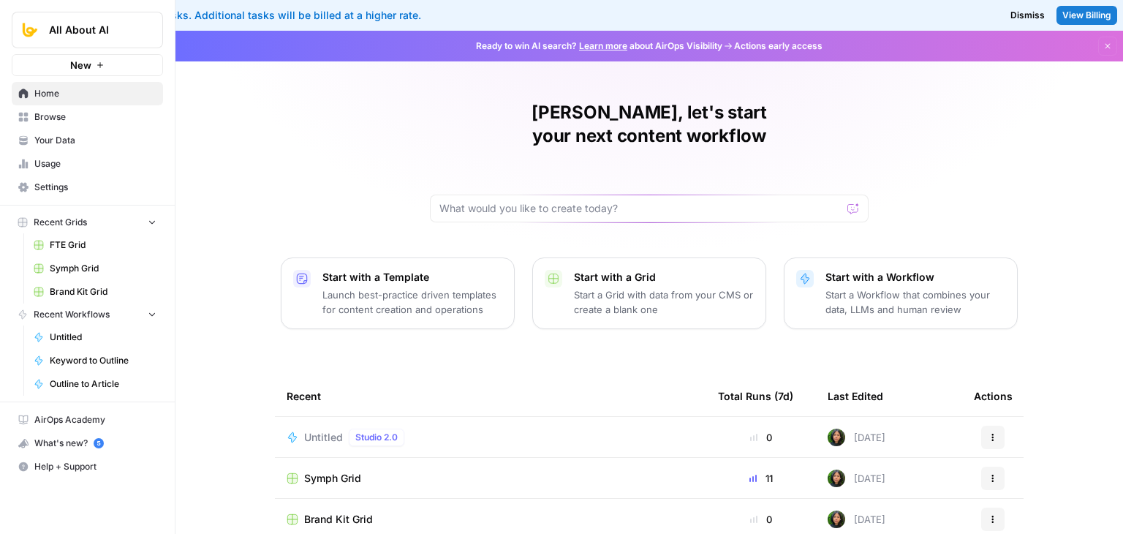
click at [279, 121] on div "[PERSON_NAME], let's start your next content workflow Start with a Template Lau…" at bounding box center [648, 379] width 947 height 696
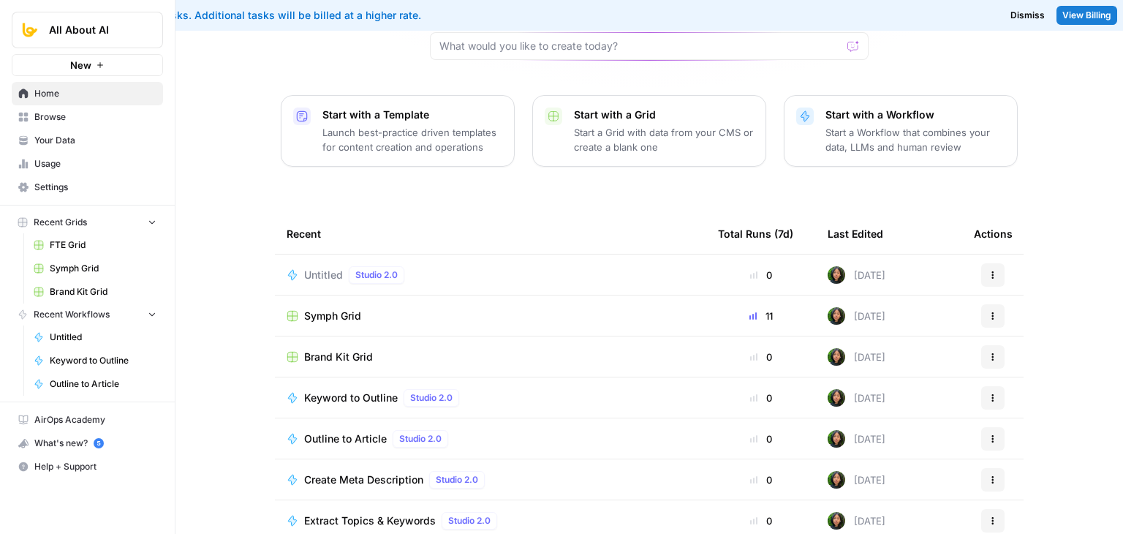
scroll to position [169, 0]
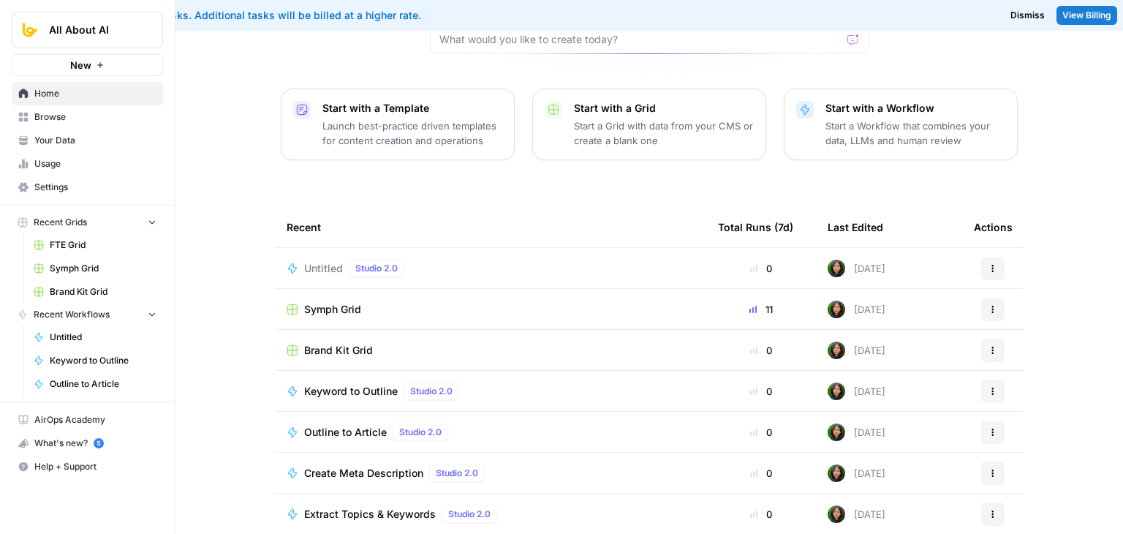
click at [345, 425] on span "Outline to Article" at bounding box center [345, 432] width 83 height 15
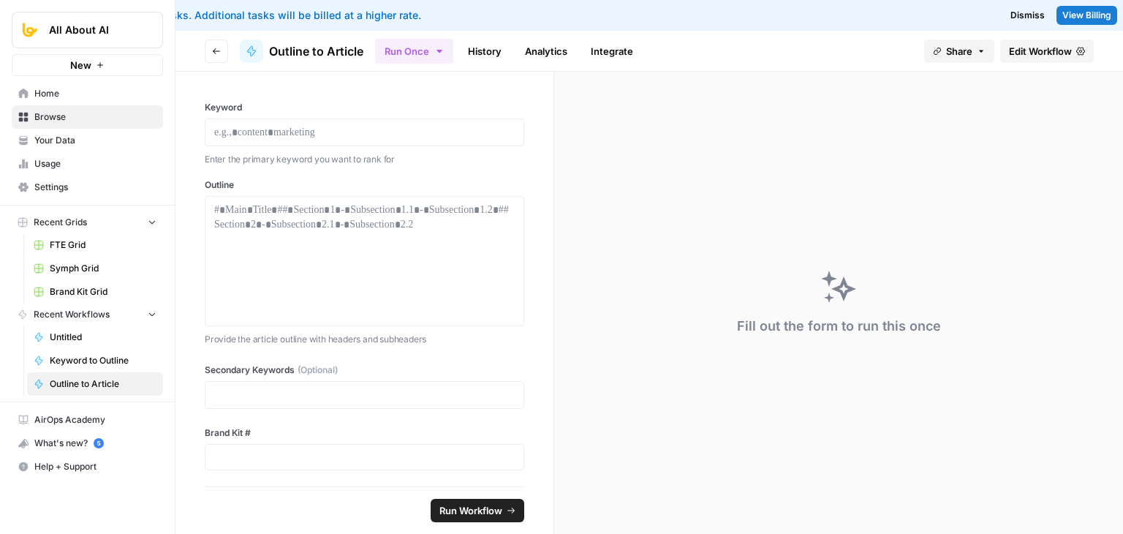
click at [1047, 54] on span "Edit Workflow" at bounding box center [1040, 51] width 63 height 15
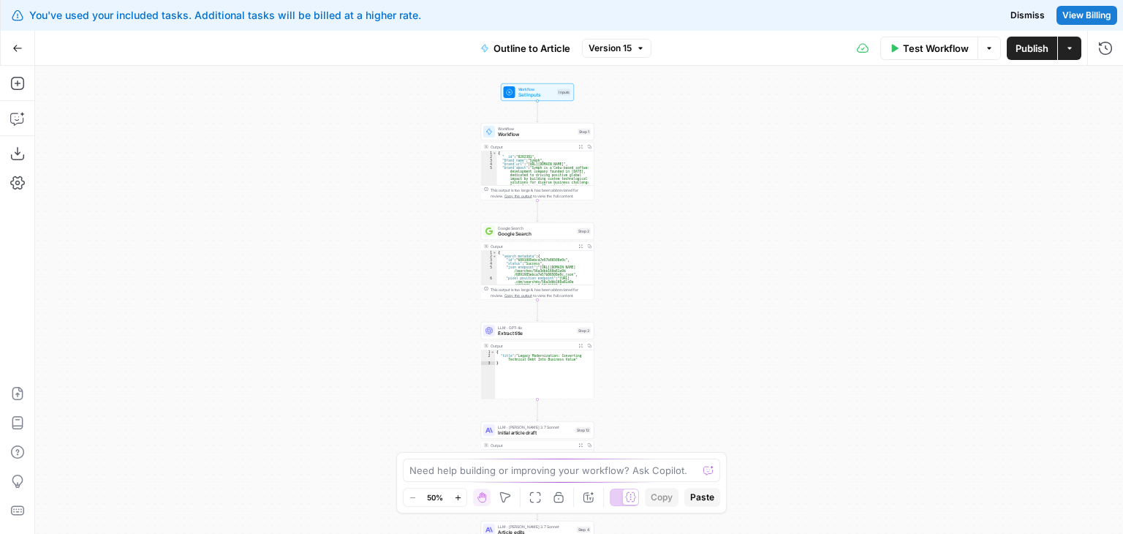
drag, startPoint x: 450, startPoint y: 102, endPoint x: 459, endPoint y: 327, distance: 226.0
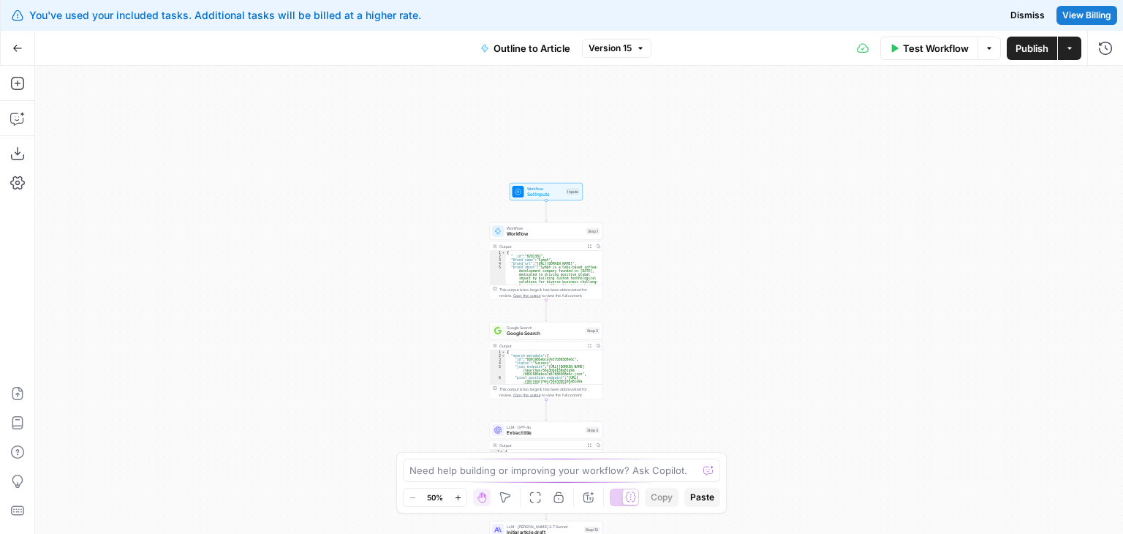
drag, startPoint x: 448, startPoint y: 258, endPoint x: 439, endPoint y: 21, distance: 237.0
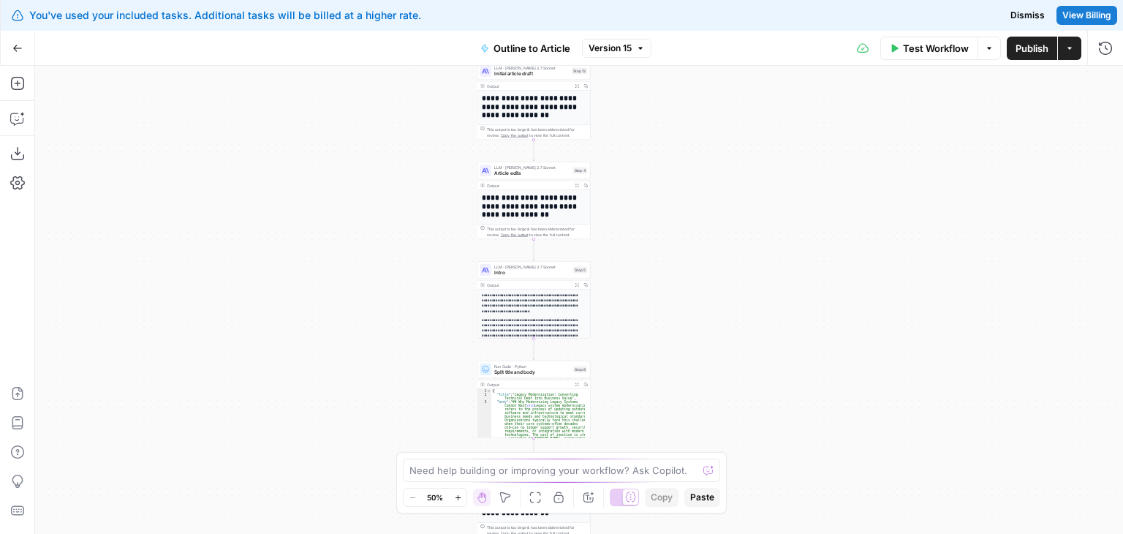
drag, startPoint x: 404, startPoint y: 266, endPoint x: 408, endPoint y: 94, distance: 171.8
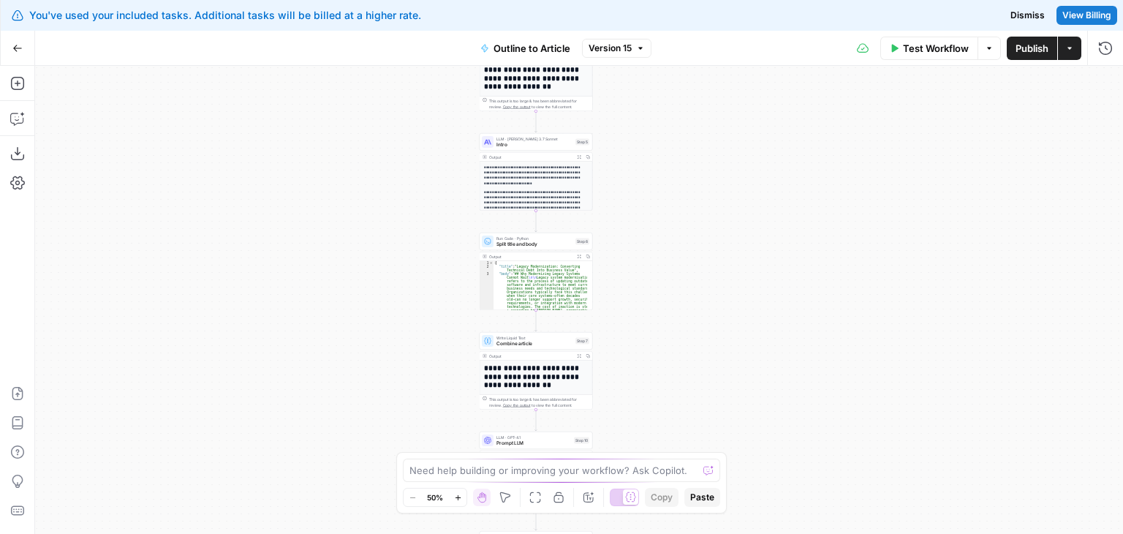
drag, startPoint x: 413, startPoint y: 278, endPoint x: 412, endPoint y: 182, distance: 96.5
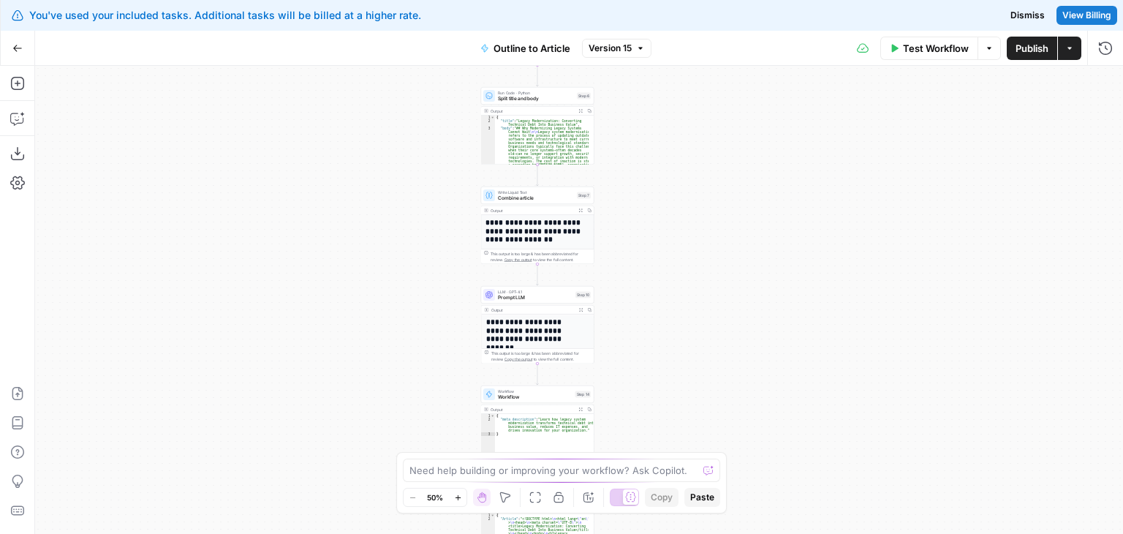
drag, startPoint x: 401, startPoint y: 238, endPoint x: 397, endPoint y: 103, distance: 134.6
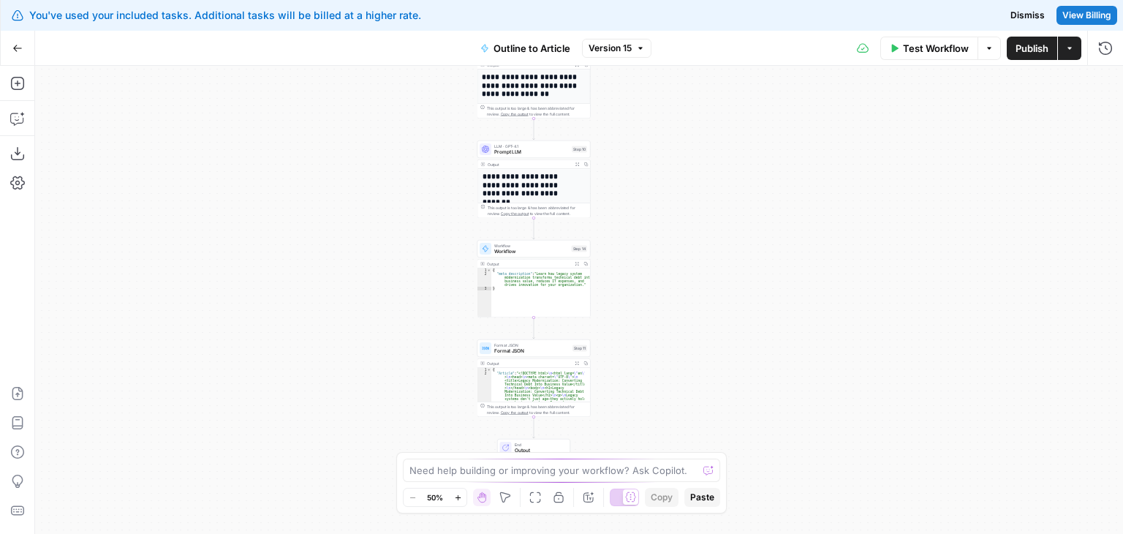
drag, startPoint x: 392, startPoint y: 184, endPoint x: 401, endPoint y: 105, distance: 79.4
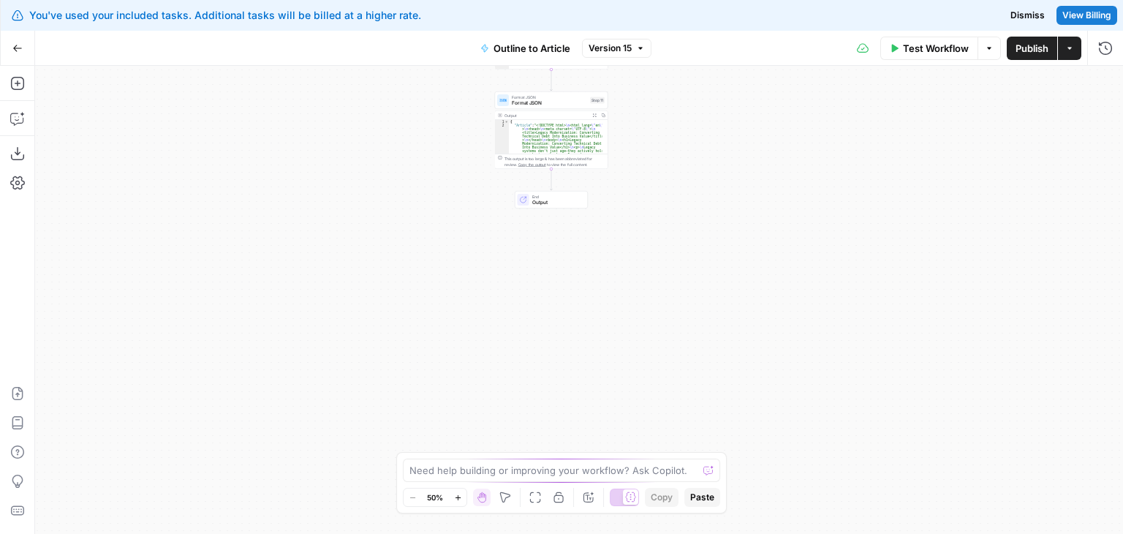
drag, startPoint x: 403, startPoint y: 220, endPoint x: 389, endPoint y: 80, distance: 140.4
click at [300, 411] on div "Workflow Set Inputs Inputs Workflow Workflow Step 1 Output Expand Output Copy 1…" at bounding box center [579, 300] width 1088 height 468
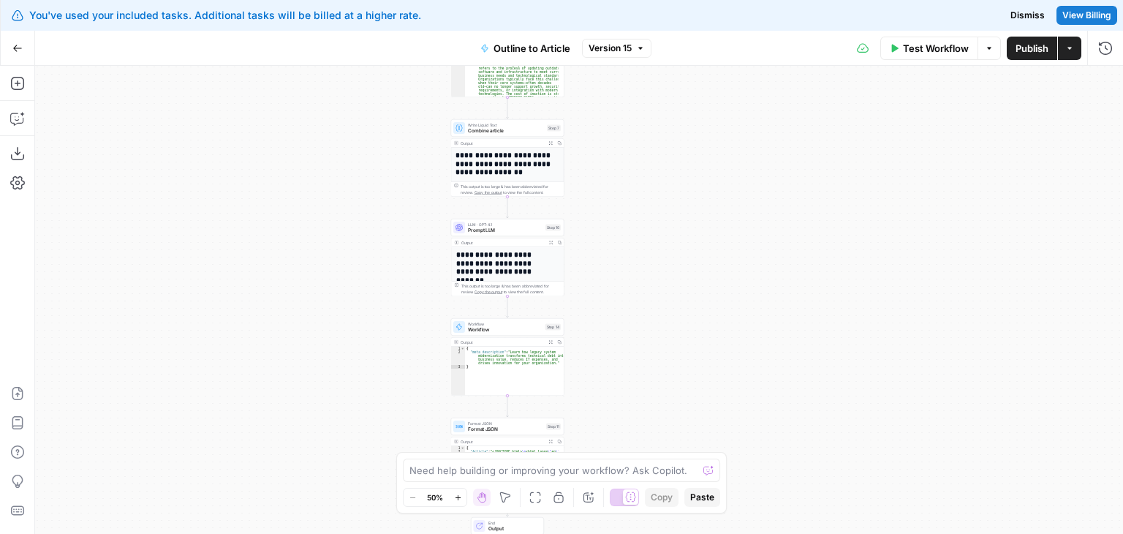
click at [330, 378] on div "Workflow Set Inputs Inputs Workflow Workflow Step 1 Output Expand Output Copy 1…" at bounding box center [579, 300] width 1088 height 468
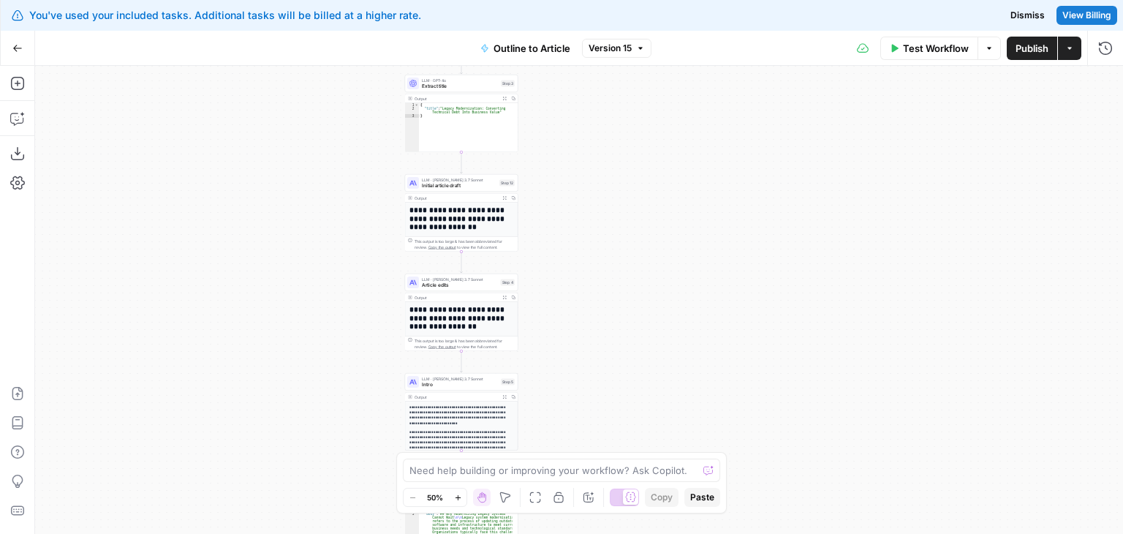
drag, startPoint x: 348, startPoint y: 371, endPoint x: 237, endPoint y: 73, distance: 318.2
click at [357, 80] on div "Workflow Set Inputs Inputs Workflow Workflow Step 1 Output Expand Output Copy 1…" at bounding box center [579, 300] width 1088 height 468
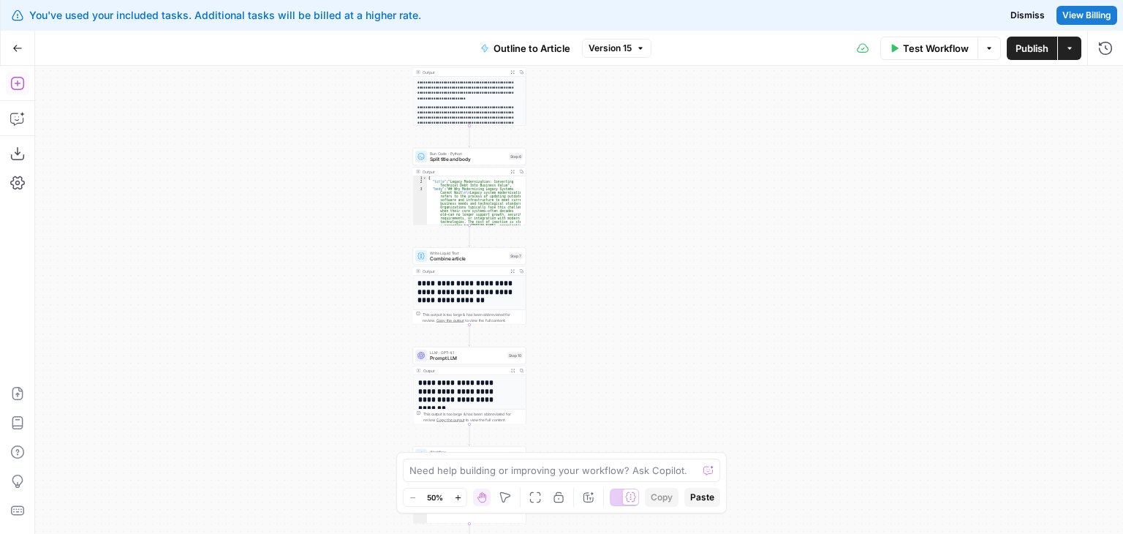
click at [15, 79] on icon "button" at bounding box center [17, 83] width 15 height 15
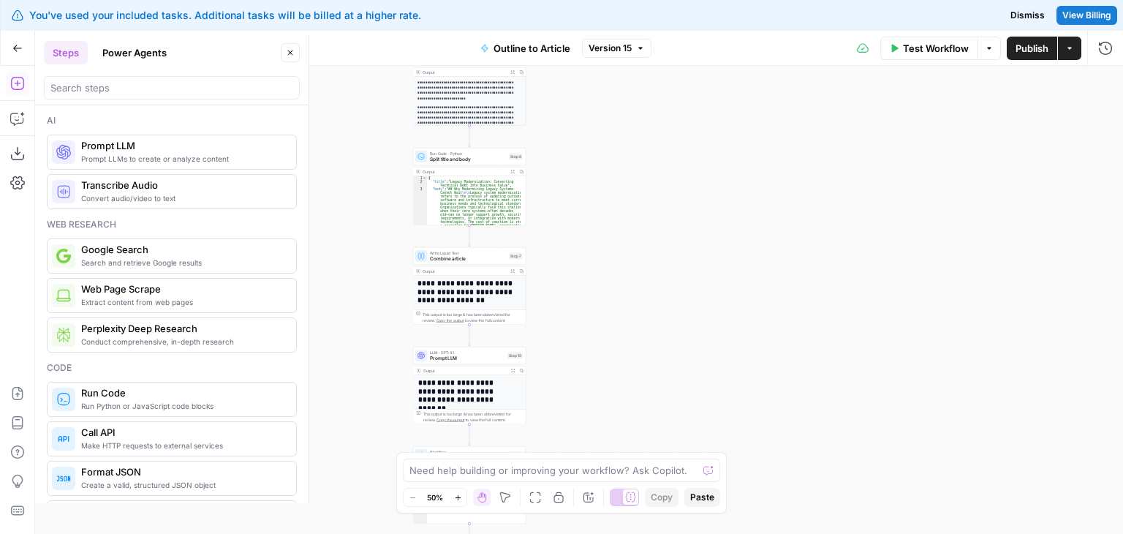
click at [373, 157] on div "Workflow Set Inputs Inputs Workflow Workflow Step 1 Output Expand Output Copy 1…" at bounding box center [579, 300] width 1088 height 468
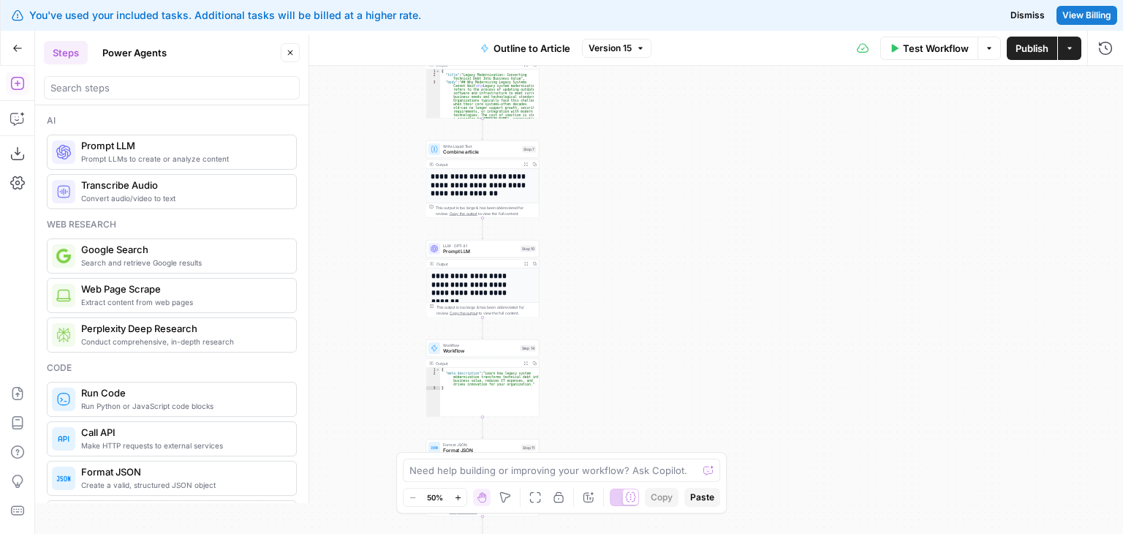
click at [148, 37] on header "Steps Power Agents Close" at bounding box center [171, 70] width 273 height 70
click at [146, 48] on button "Power Agents" at bounding box center [135, 52] width 82 height 23
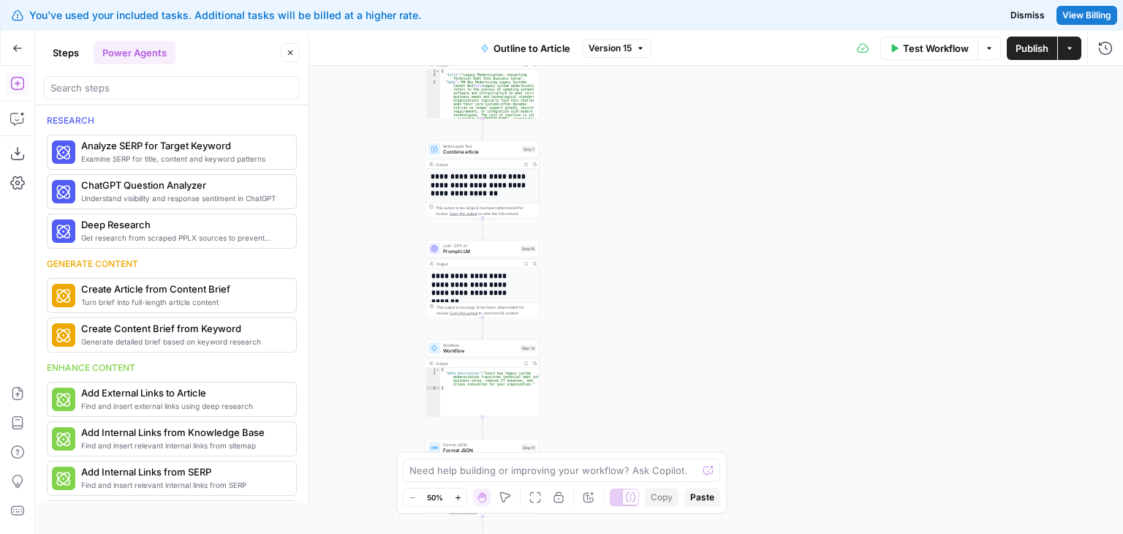
drag, startPoint x: 733, startPoint y: 225, endPoint x: 762, endPoint y: 162, distance: 69.7
click at [778, 135] on div "Workflow Set Inputs Inputs Workflow Workflow Step 1 Output Expand Output Copy 1…" at bounding box center [579, 300] width 1088 height 468
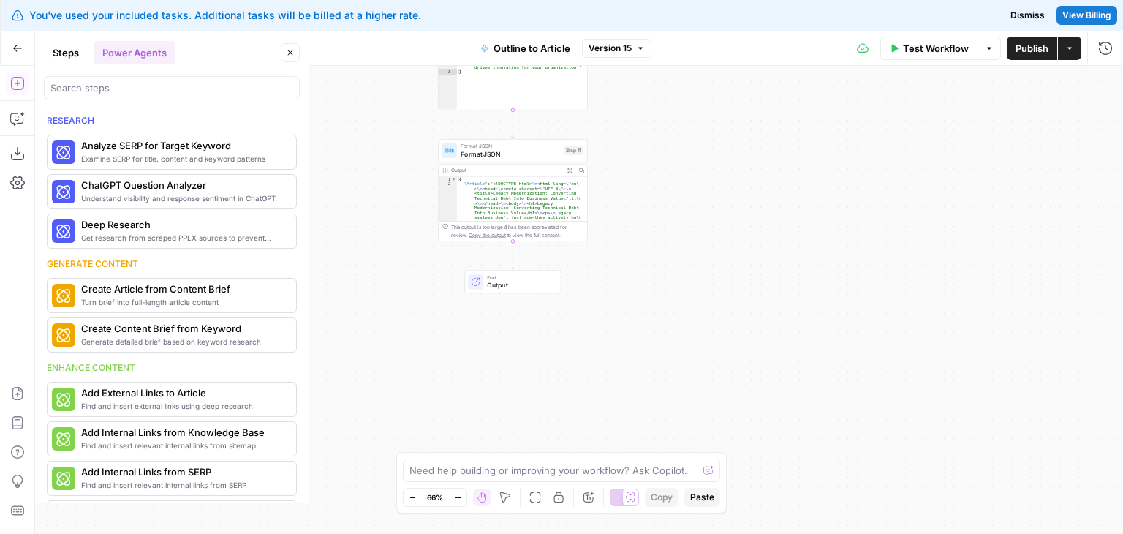
drag, startPoint x: 748, startPoint y: 104, endPoint x: 678, endPoint y: 149, distance: 84.1
click at [749, 99] on div "Workflow Set Inputs Inputs Workflow Workflow Step 1 Output Expand Output Copy 1…" at bounding box center [579, 300] width 1088 height 468
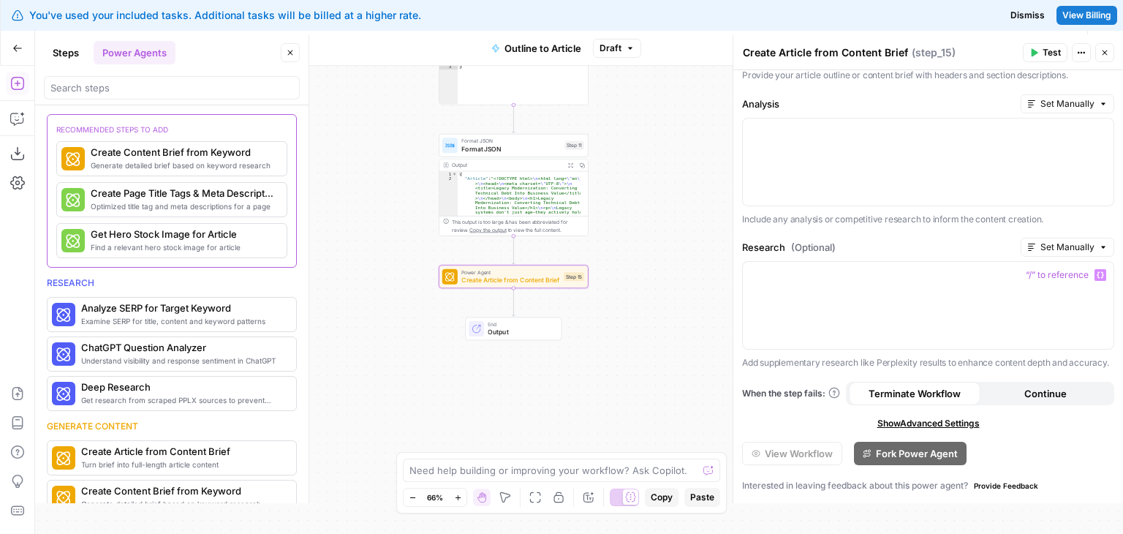
scroll to position [288, 0]
click at [633, 216] on div "Workflow Set Inputs Inputs Workflow Workflow Step 1 Output Expand Output Copy 1…" at bounding box center [579, 300] width 1088 height 468
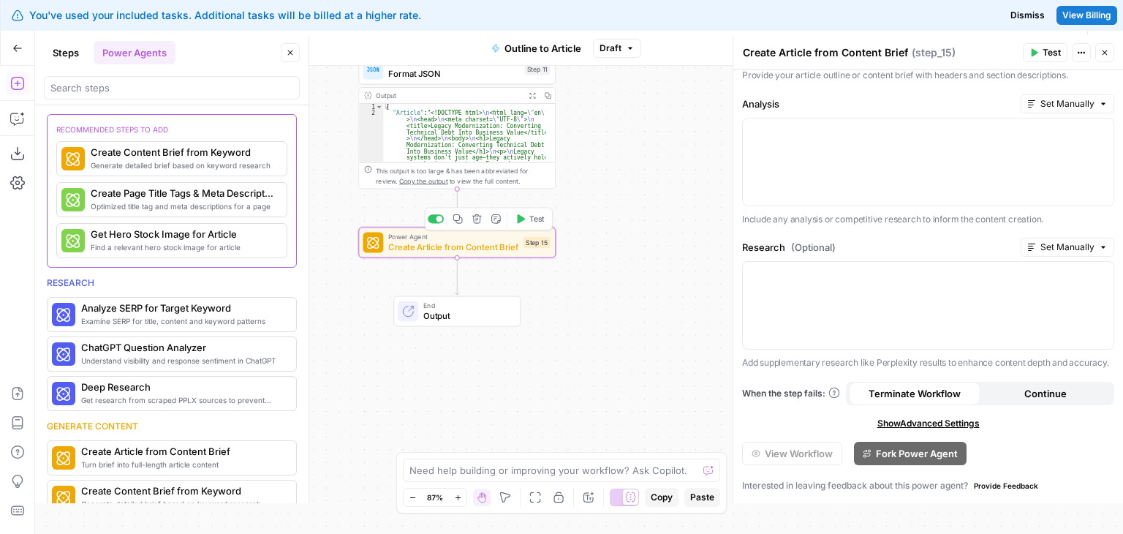
click at [477, 217] on icon "button" at bounding box center [477, 219] width 10 height 10
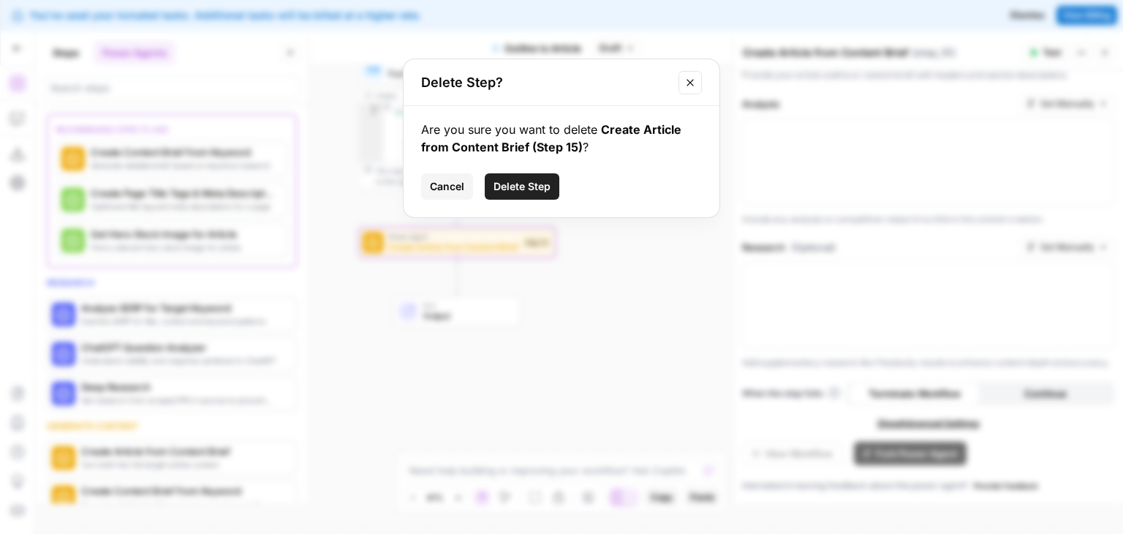
drag, startPoint x: 539, startPoint y: 182, endPoint x: 558, endPoint y: 181, distance: 19.8
click at [539, 182] on span "Delete Step" at bounding box center [521, 186] width 57 height 15
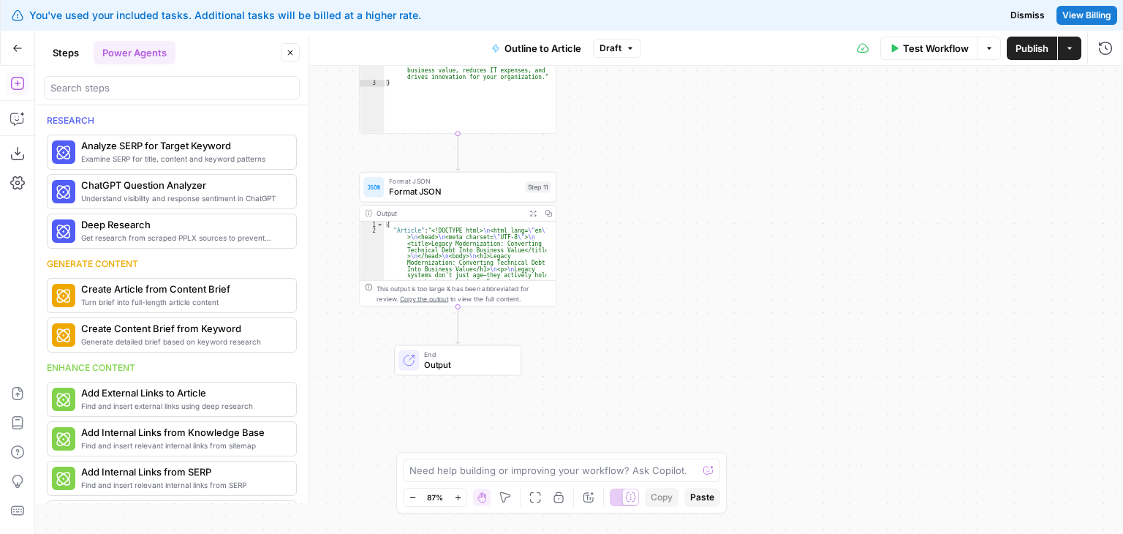
drag, startPoint x: 644, startPoint y: 240, endPoint x: 493, endPoint y: 183, distance: 161.7
click at [656, 341] on div "Workflow Set Inputs Inputs Workflow Workflow Step 1 Output Expand Output Copy 1…" at bounding box center [579, 300] width 1088 height 468
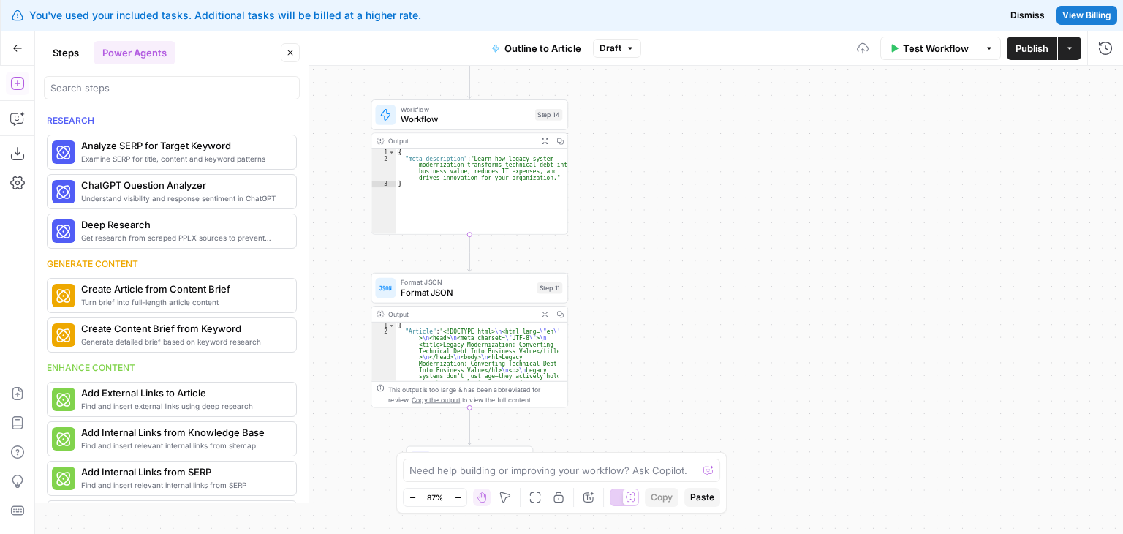
click at [289, 50] on icon "button" at bounding box center [290, 52] width 5 height 5
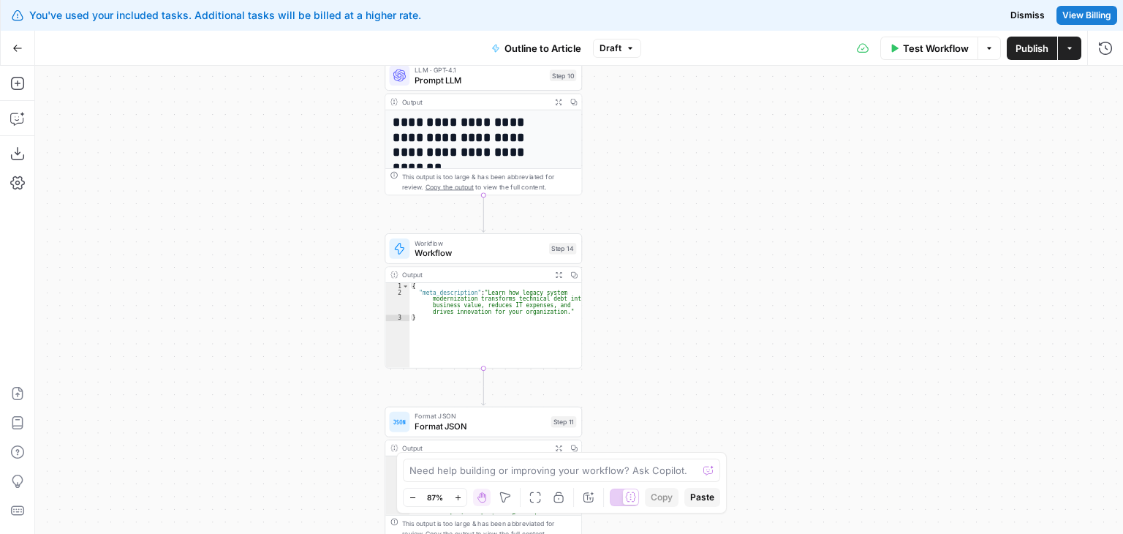
drag, startPoint x: 718, startPoint y: 229, endPoint x: 707, endPoint y: 206, distance: 25.2
click at [729, 277] on div "Workflow Set Inputs Inputs Workflow Workflow Step 1 Output Expand Output Copy 1…" at bounding box center [579, 300] width 1088 height 468
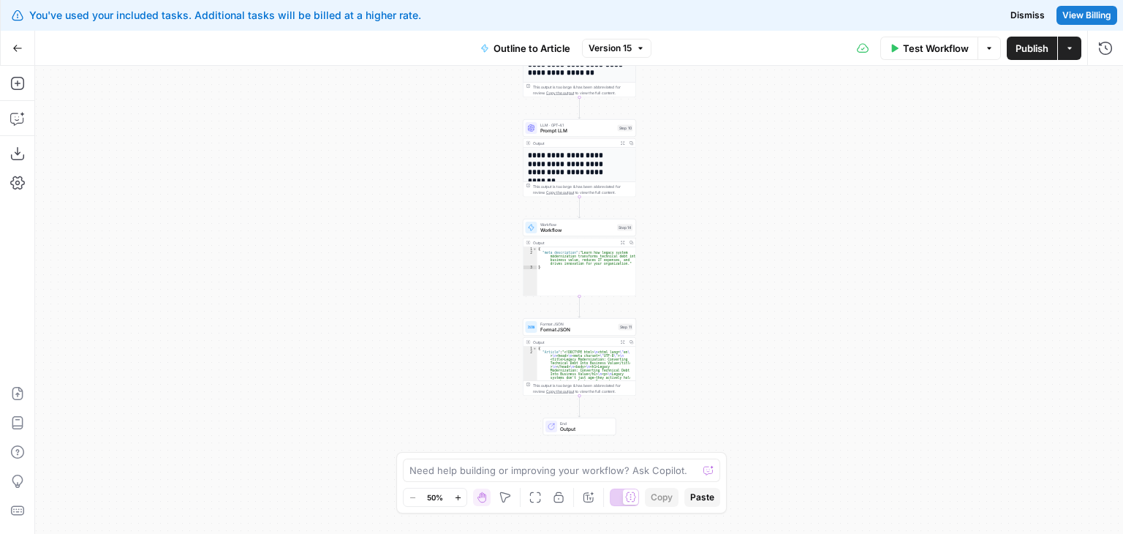
drag, startPoint x: 699, startPoint y: 170, endPoint x: 685, endPoint y: 347, distance: 178.2
click at [684, 352] on div "Workflow Set Inputs Inputs Workflow Workflow Step 1 Output Expand Output Copy 1…" at bounding box center [579, 300] width 1088 height 468
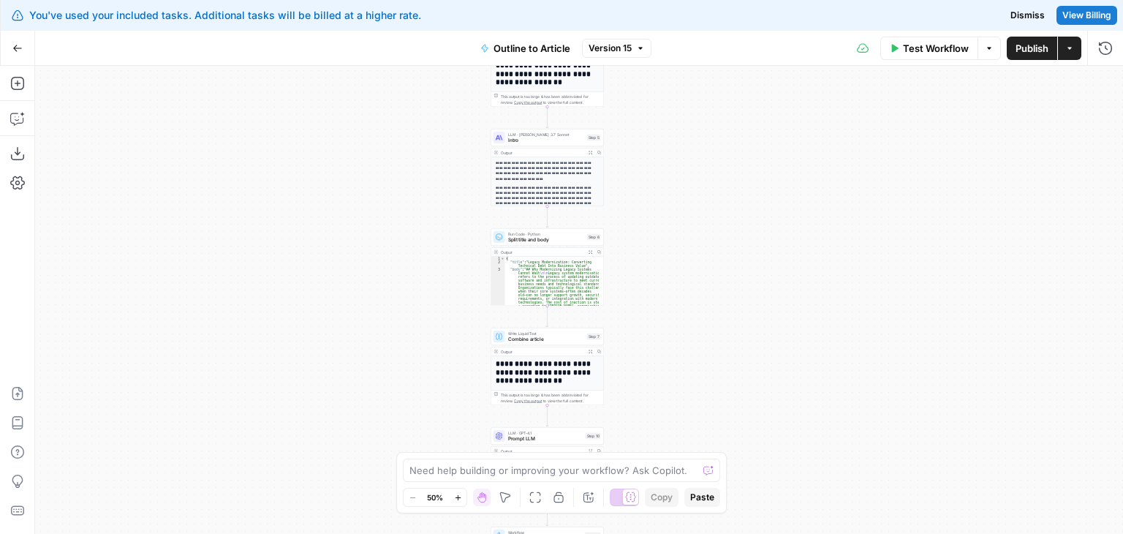
drag, startPoint x: 684, startPoint y: 238, endPoint x: 665, endPoint y: 344, distance: 107.0
click at [663, 354] on div "Workflow Set Inputs Inputs Workflow Workflow Step 1 Output Expand Output Copy 1…" at bounding box center [579, 300] width 1088 height 468
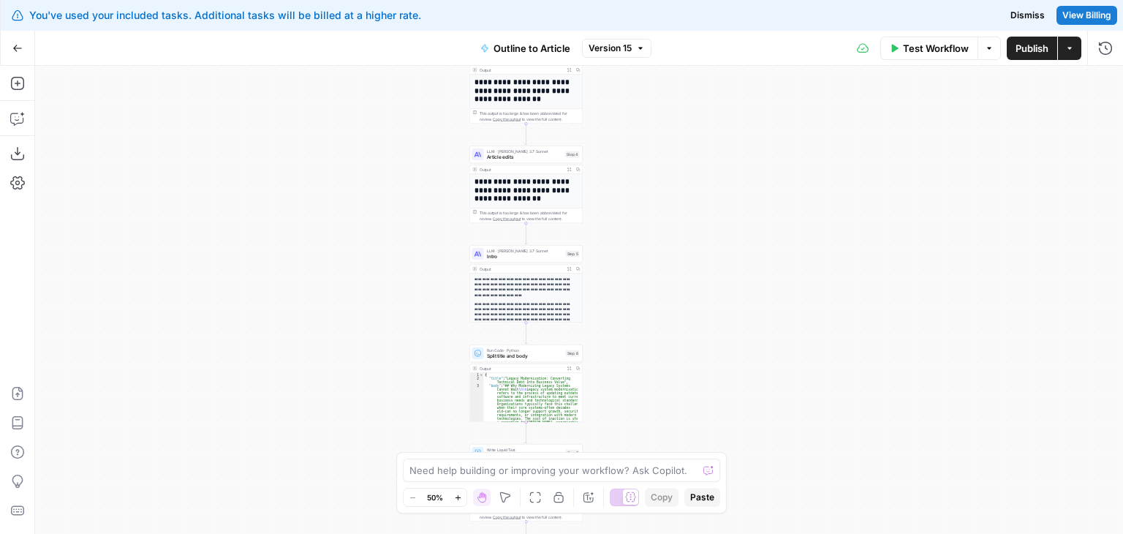
drag, startPoint x: 678, startPoint y: 205, endPoint x: 620, endPoint y: 404, distance: 207.2
click at [617, 419] on div "Workflow Set Inputs Inputs Workflow Workflow Step 1 Output Expand Output Copy 1…" at bounding box center [579, 300] width 1088 height 468
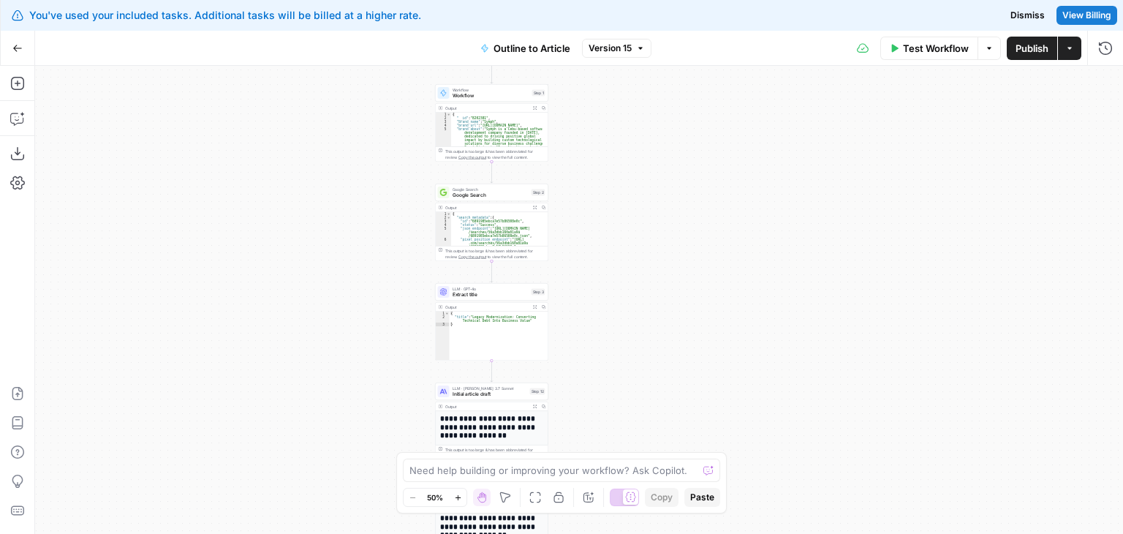
drag, startPoint x: 653, startPoint y: 317, endPoint x: 754, endPoint y: 322, distance: 101.0
click at [661, 341] on div "Workflow Set Inputs Inputs Workflow Workflow Step 1 Output Expand Output Copy 1…" at bounding box center [579, 300] width 1088 height 468
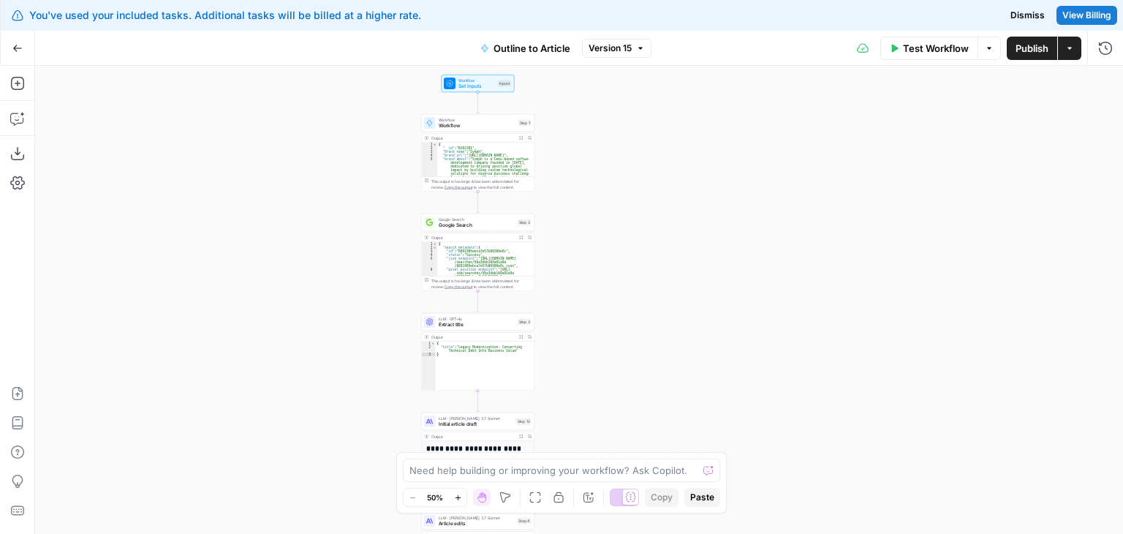
drag, startPoint x: 673, startPoint y: 213, endPoint x: 653, endPoint y: 138, distance: 77.8
click at [653, 138] on div "Workflow Set Inputs Inputs Workflow Workflow Step 1 Output Expand Output Copy 1…" at bounding box center [579, 300] width 1088 height 468
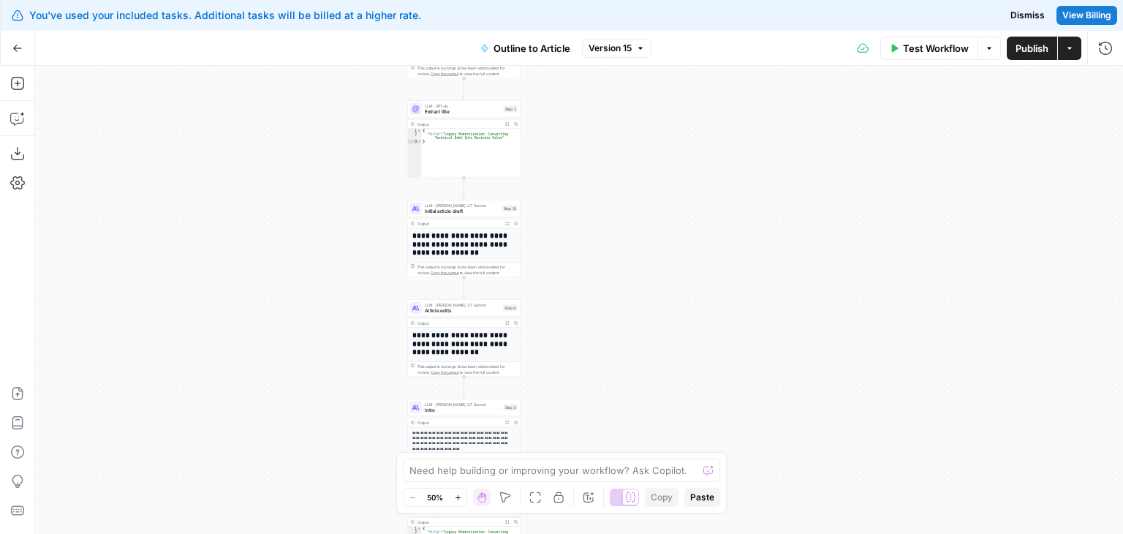
drag, startPoint x: 707, startPoint y: 219, endPoint x: 672, endPoint y: 257, distance: 51.7
click at [705, 135] on div "Workflow Set Inputs Inputs Workflow Workflow Step 1 Output Expand Output Copy 1…" at bounding box center [579, 300] width 1088 height 468
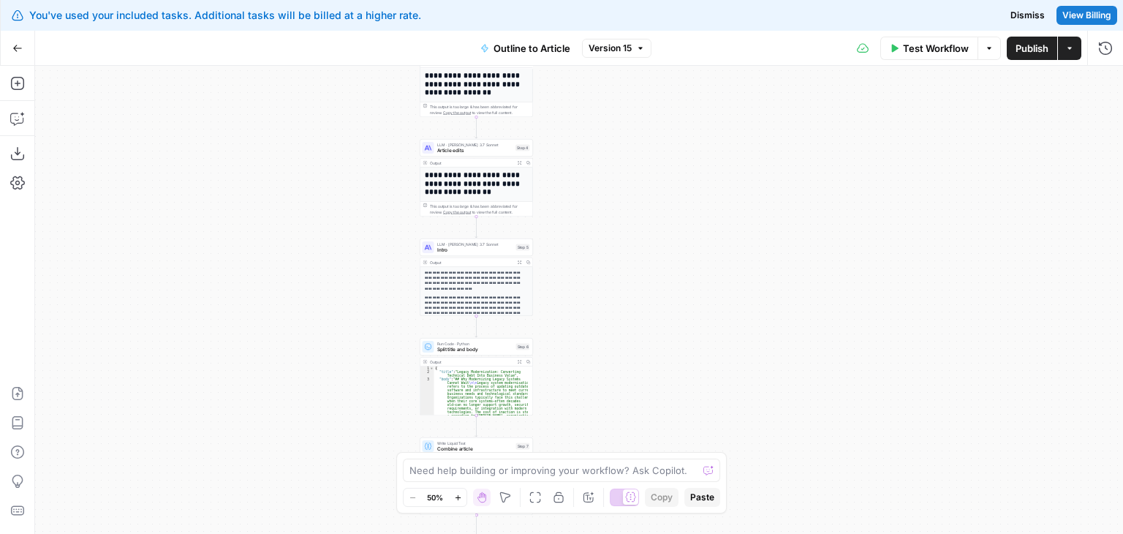
drag, startPoint x: 667, startPoint y: 228, endPoint x: 664, endPoint y: 210, distance: 18.4
click at [672, 150] on div "Workflow Set Inputs Inputs Workflow Workflow Step 1 Output Expand Output Copy 1…" at bounding box center [579, 300] width 1088 height 468
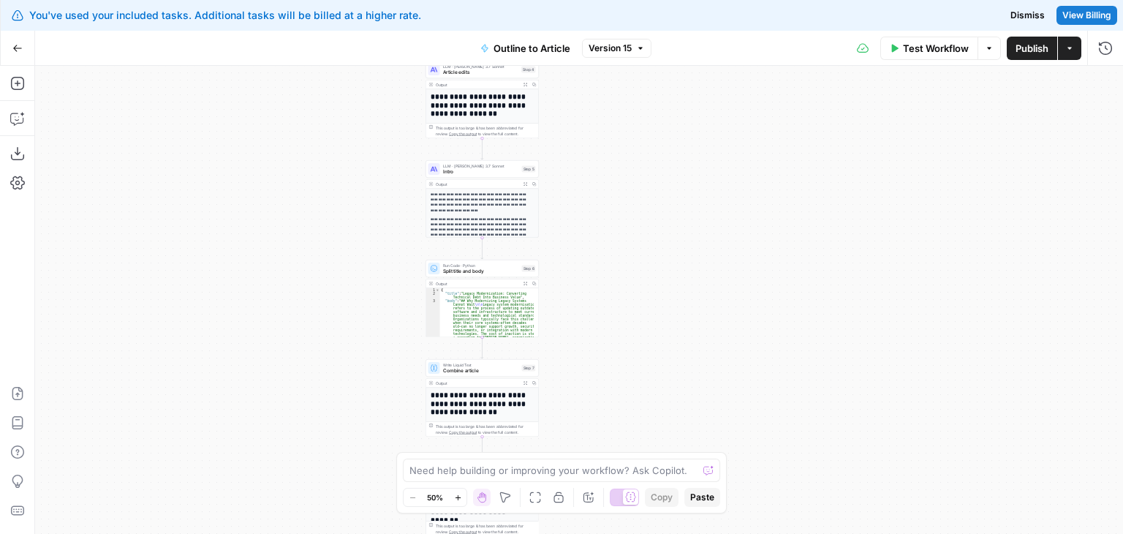
drag, startPoint x: 667, startPoint y: 209, endPoint x: 669, endPoint y: 48, distance: 161.5
click at [671, 56] on div "Go Back Outline to Article Version 15 Test Workflow Options Publish Actions Run…" at bounding box center [561, 282] width 1123 height 503
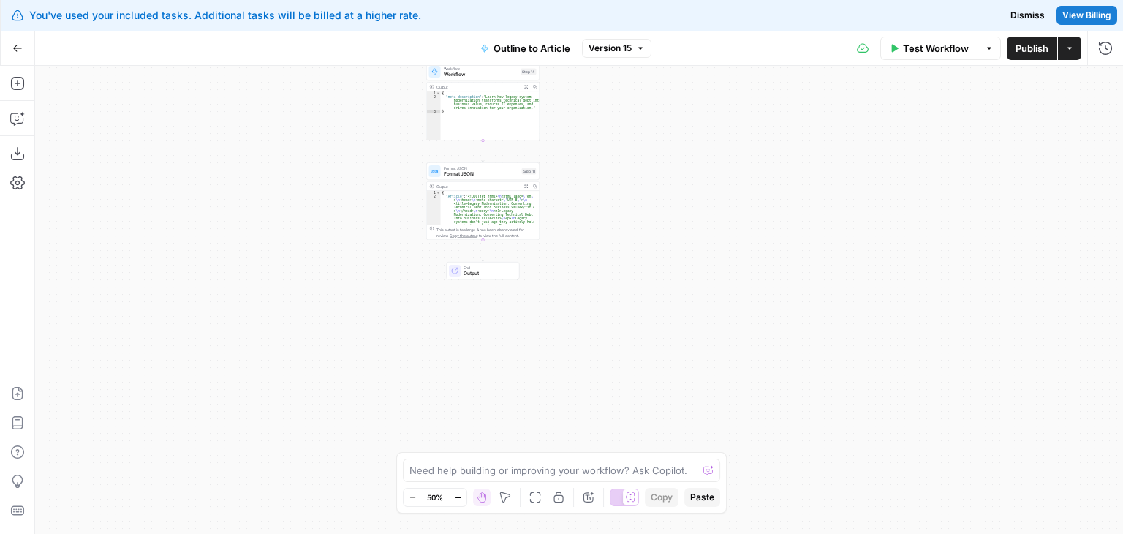
drag, startPoint x: 664, startPoint y: 167, endPoint x: 664, endPoint y: 153, distance: 13.9
click at [668, 56] on div "Go Back Outline to Article Version 15 Test Workflow Options Publish Actions Run…" at bounding box center [561, 282] width 1123 height 503
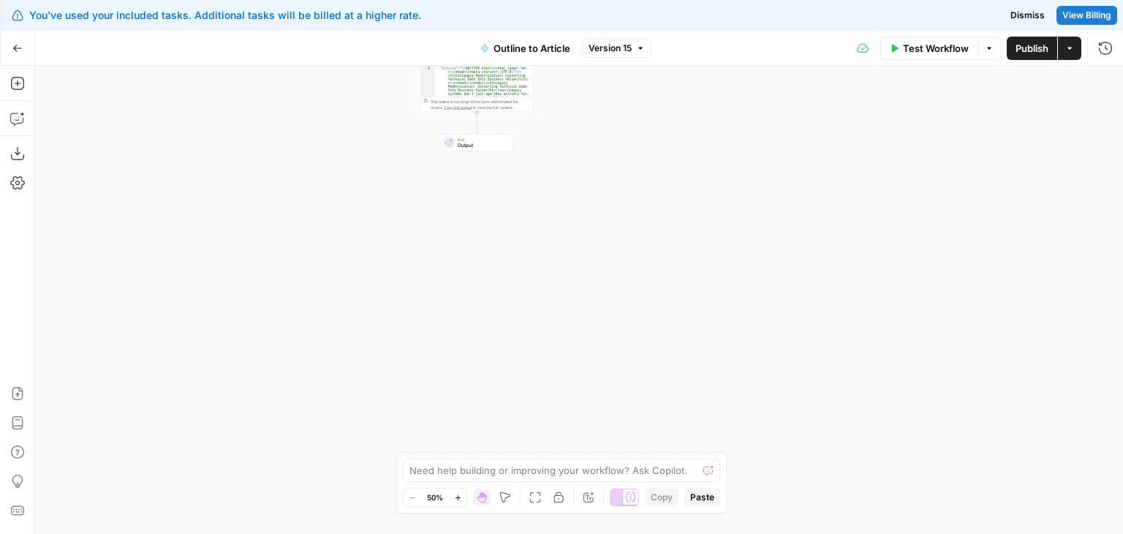
drag, startPoint x: 671, startPoint y: 162, endPoint x: 617, endPoint y: 311, distance: 158.6
click at [643, 366] on div "Workflow Set Inputs Inputs Workflow Workflow Step 1 Output Expand Output Copy 1…" at bounding box center [579, 300] width 1088 height 468
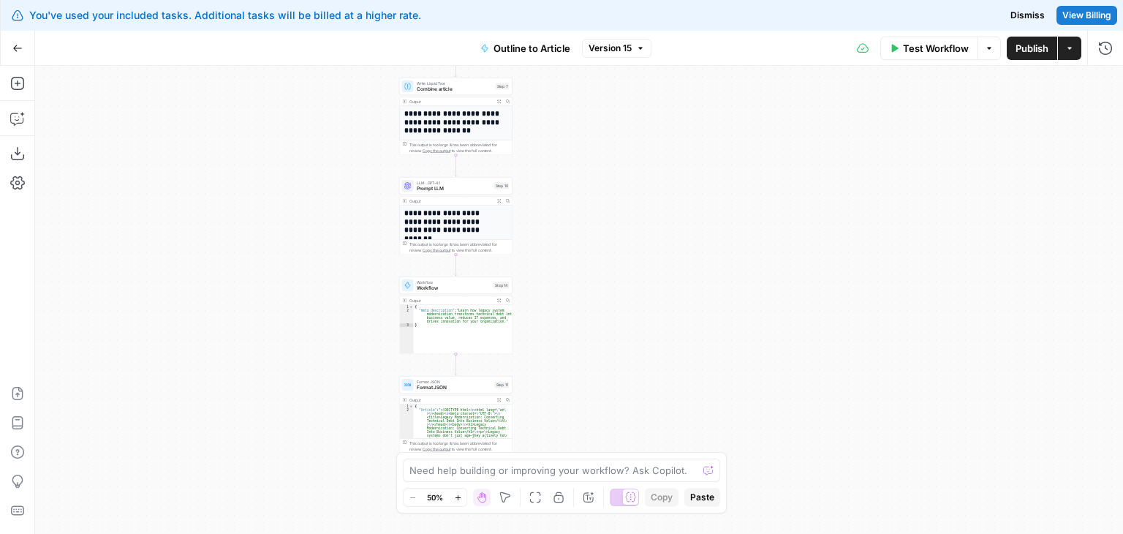
drag, startPoint x: 662, startPoint y: 292, endPoint x: 642, endPoint y: 49, distance: 244.3
click at [662, 327] on div "Workflow Set Inputs Inputs Workflow Workflow Step 1 Output Expand Output Copy 1…" at bounding box center [579, 300] width 1088 height 468
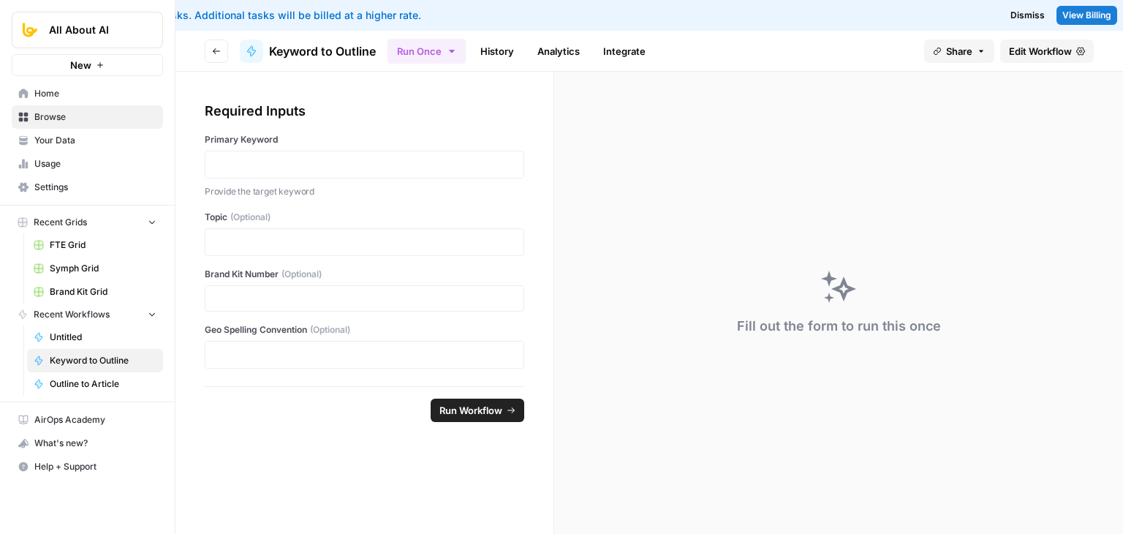
click at [1060, 38] on header "Go back Keyword to Outline Run Once History Analytics Integrate Share Edit Work…" at bounding box center [648, 51] width 947 height 41
click at [1055, 53] on span "Edit Workflow" at bounding box center [1040, 51] width 63 height 15
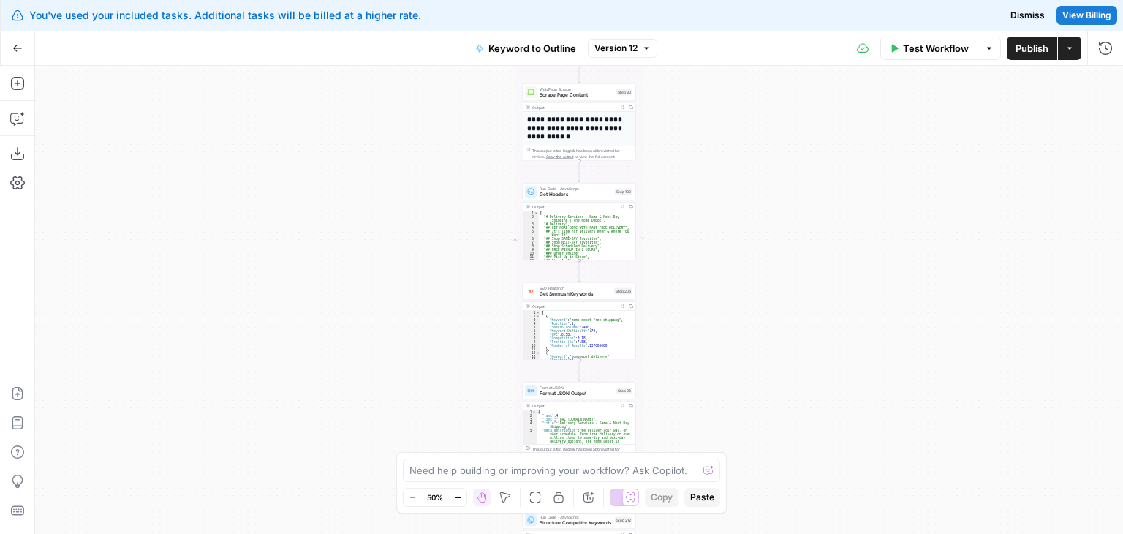
click at [366, 441] on div "Workflow Set Inputs Inputs Workflow Workflow Step 1 Output Expand Output Copy 1…" at bounding box center [579, 300] width 1088 height 468
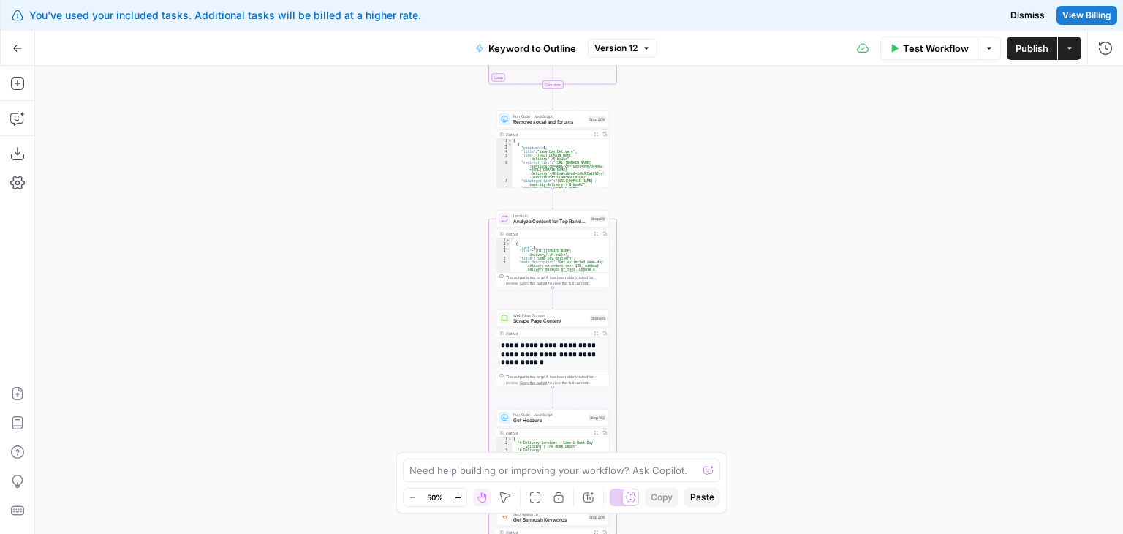
click at [393, 414] on div "Workflow Set Inputs Inputs Workflow Workflow Step 1 Output Expand Output Copy 1…" at bounding box center [579, 300] width 1088 height 468
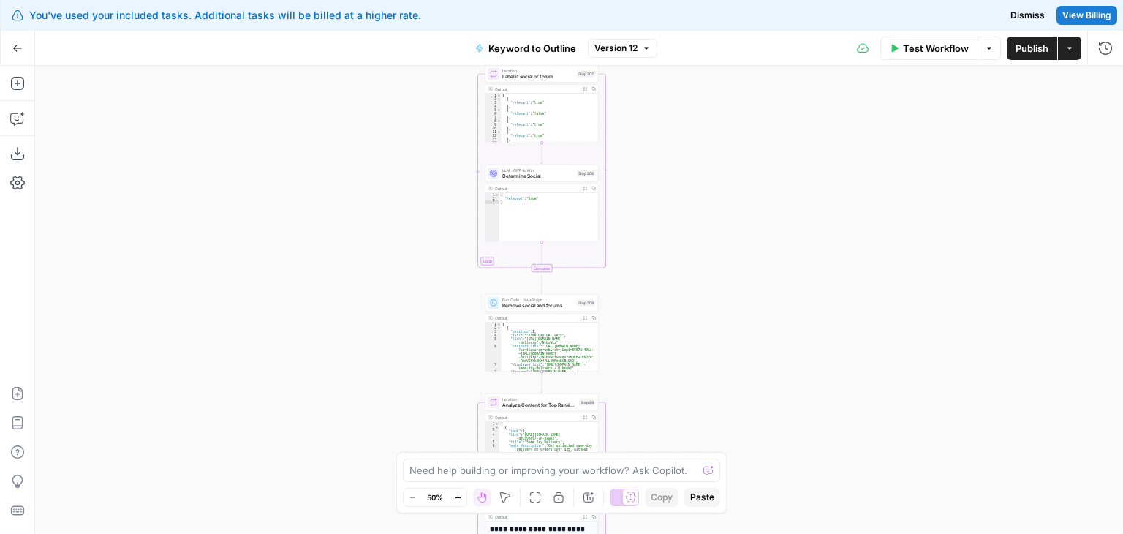
click at [377, 404] on div "Workflow Set Inputs Inputs Workflow Workflow Step 1 Output Expand Output Copy 1…" at bounding box center [579, 300] width 1088 height 468
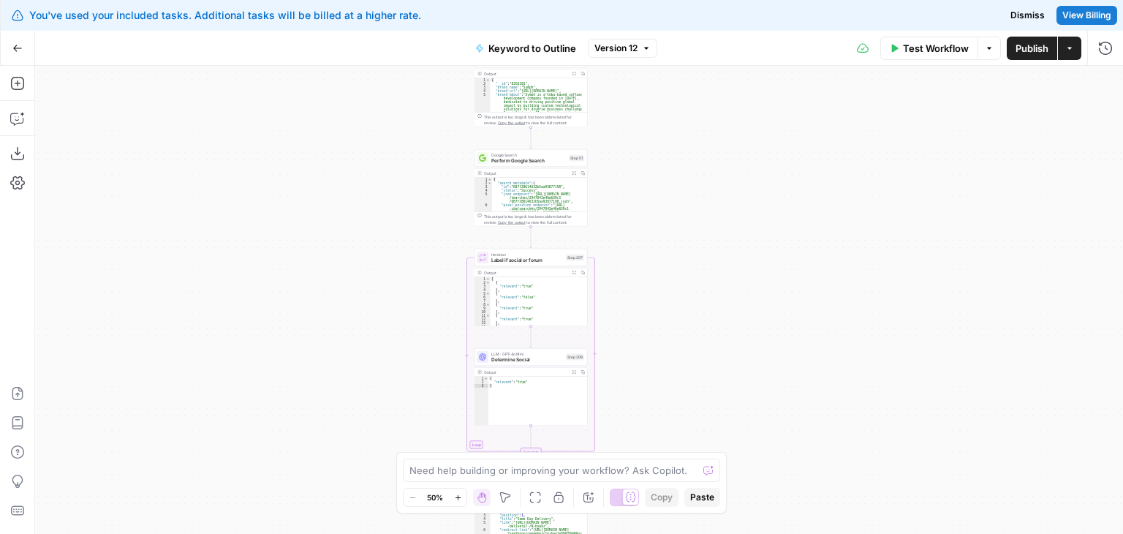
click at [376, 377] on div "Workflow Set Inputs Inputs Workflow Workflow Step 1 Output Expand Output Copy 1…" at bounding box center [579, 300] width 1088 height 468
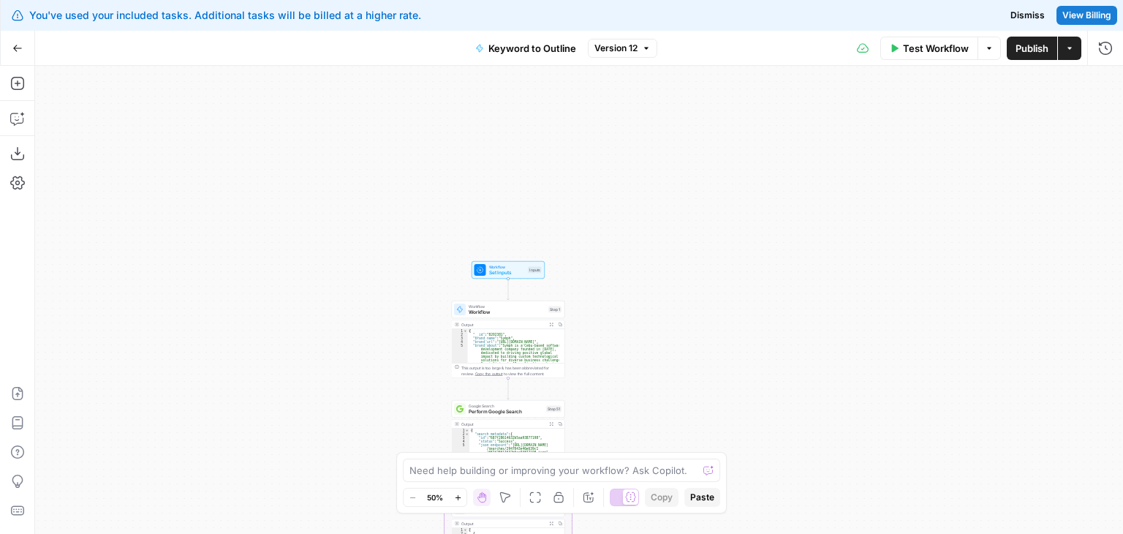
drag, startPoint x: 381, startPoint y: 315, endPoint x: 383, endPoint y: 97, distance: 217.8
click at [383, 100] on div "Workflow Set Inputs Inputs Workflow Workflow Step 1 Output Expand Output Copy 1…" at bounding box center [579, 300] width 1088 height 468
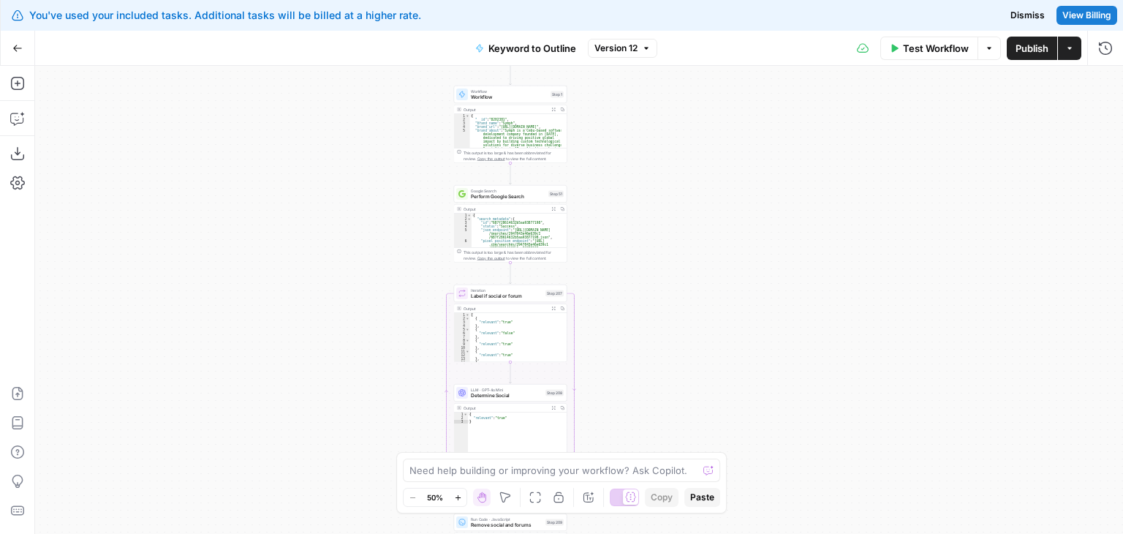
click at [365, 151] on div "Workflow Set Inputs Inputs Workflow Workflow Step 1 Output Expand Output Copy 1…" at bounding box center [579, 300] width 1088 height 468
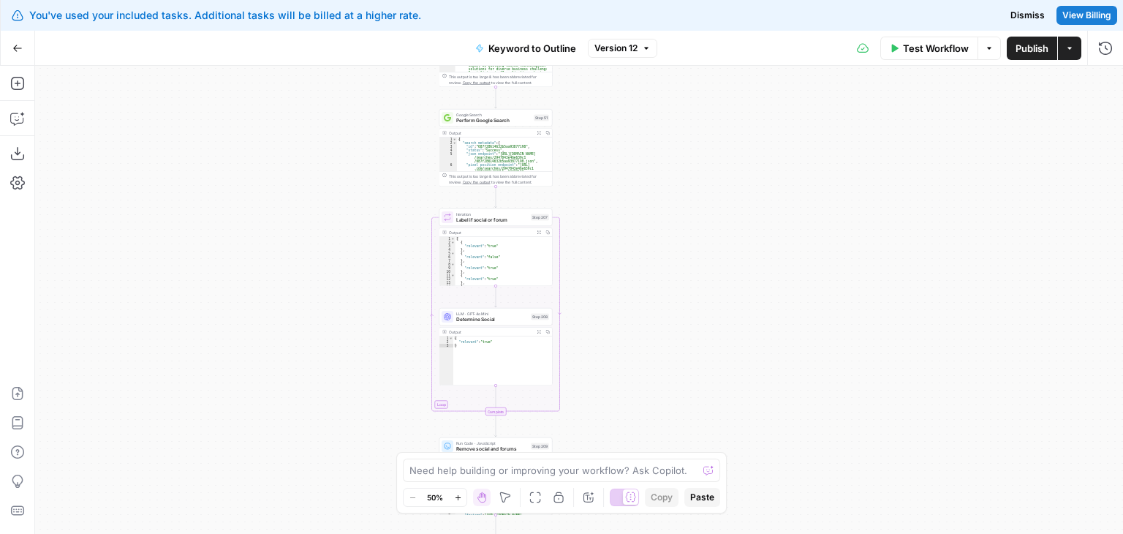
drag, startPoint x: 729, startPoint y: 322, endPoint x: 702, endPoint y: 58, distance: 266.0
click at [699, 60] on div "Go Back Keyword to Outline Version 12 Test Workflow Options Publish Actions Run…" at bounding box center [561, 282] width 1123 height 503
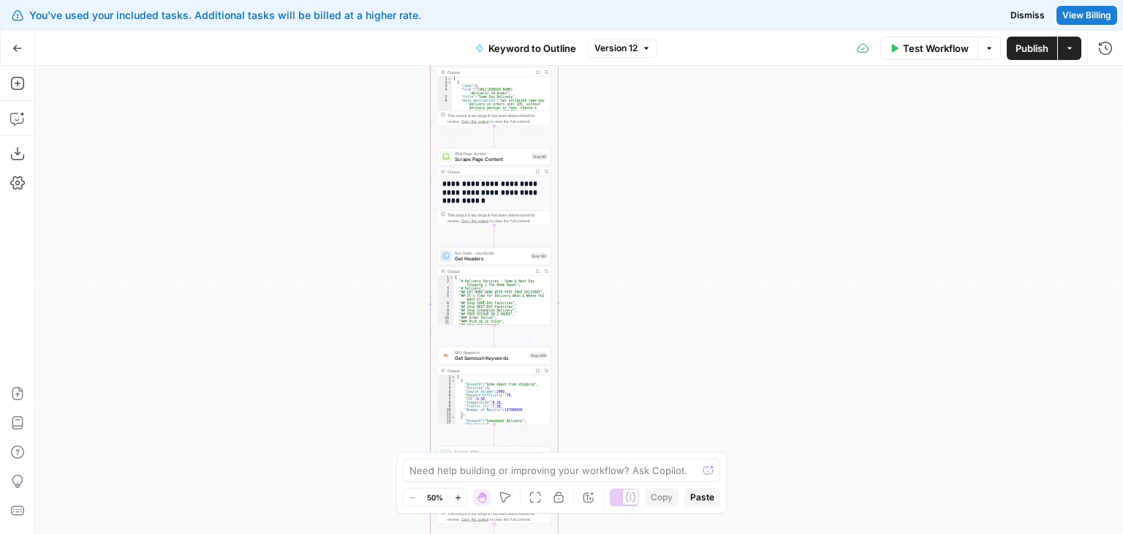
drag, startPoint x: 734, startPoint y: 188, endPoint x: 746, endPoint y: 269, distance: 82.0
click at [743, 61] on div "Go Back Keyword to Outline Version 12 Test Workflow Options Publish Actions Run…" at bounding box center [561, 282] width 1123 height 503
click at [746, 59] on div "Go Back Keyword to Outline Version 12 Test Workflow Options Publish Actions Run…" at bounding box center [561, 282] width 1123 height 503
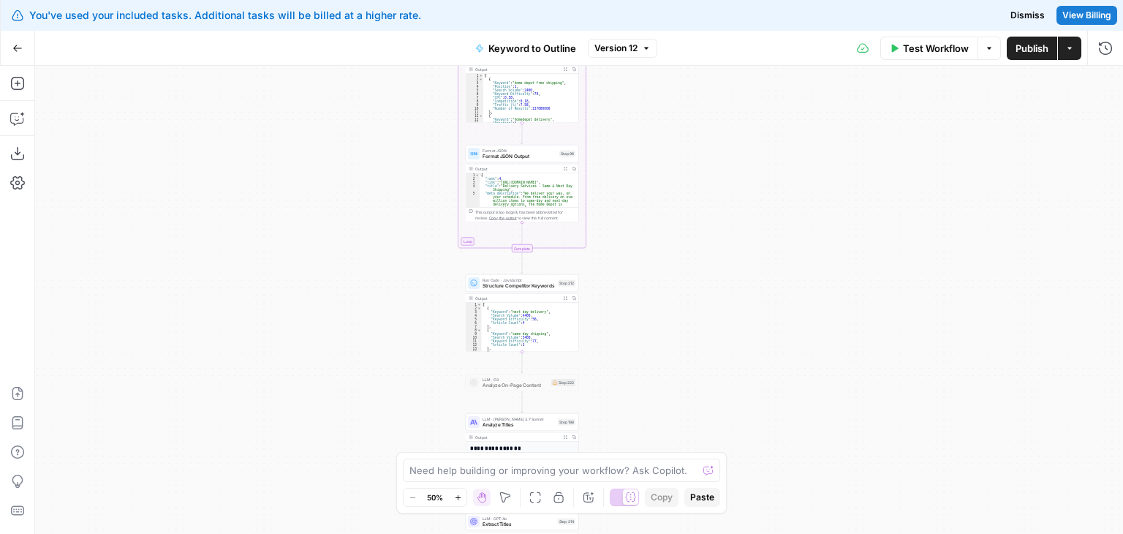
drag, startPoint x: 622, startPoint y: 265, endPoint x: 670, endPoint y: 129, distance: 144.9
click at [649, 112] on div "Workflow Set Inputs Inputs Workflow Workflow Step 1 Output Expand Output Copy 1…" at bounding box center [579, 300] width 1088 height 468
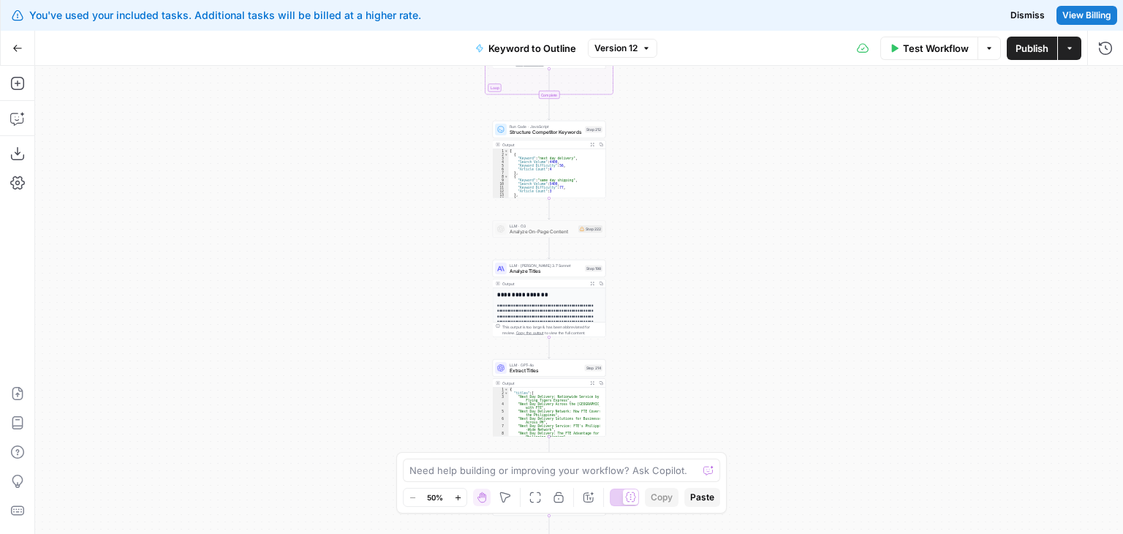
click at [659, 141] on div "Workflow Set Inputs Inputs Workflow Workflow Step 1 Output Expand Output Copy 1…" at bounding box center [579, 300] width 1088 height 468
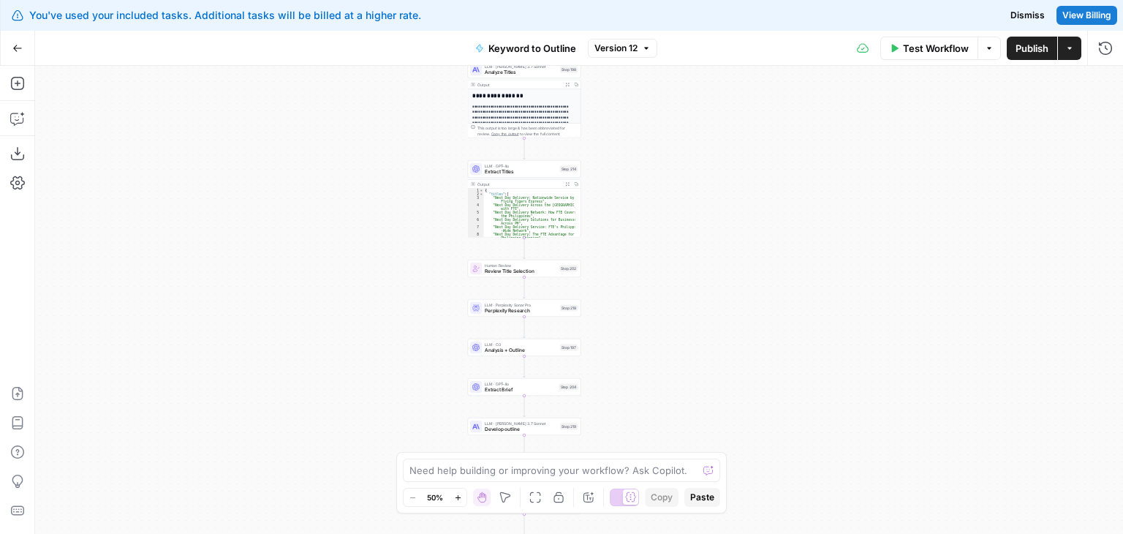
click at [621, 67] on div "Workflow Set Inputs Inputs Workflow Workflow Step 1 Output Expand Output Copy 1…" at bounding box center [579, 300] width 1088 height 468
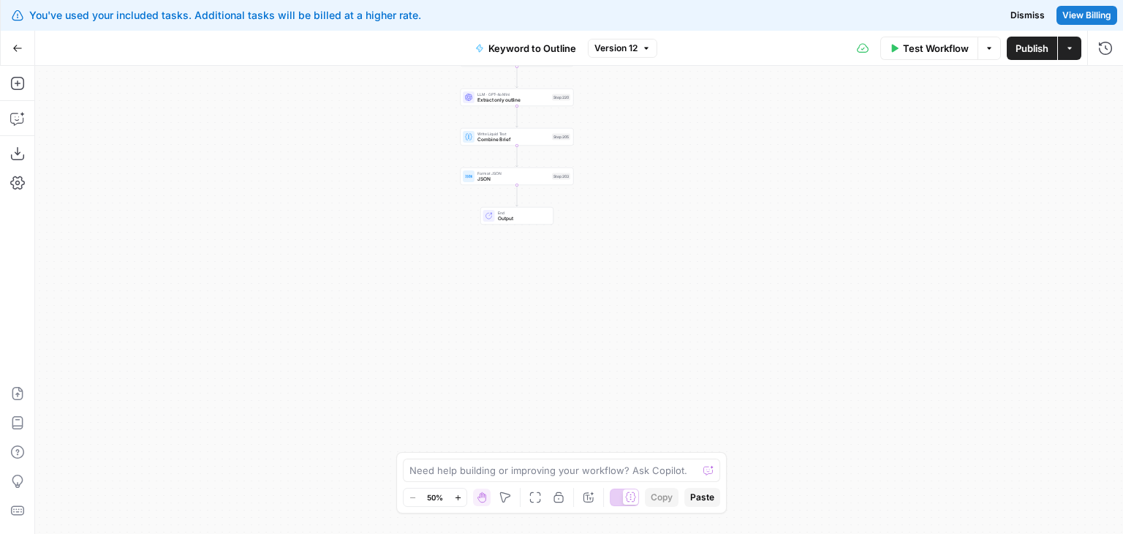
drag, startPoint x: 635, startPoint y: 159, endPoint x: 637, endPoint y: 274, distance: 114.8
click at [637, 252] on div "Workflow Set Inputs Inputs Workflow Workflow Step 1 Output Expand Output Copy 1…" at bounding box center [579, 300] width 1088 height 468
drag, startPoint x: 653, startPoint y: 171, endPoint x: 604, endPoint y: 179, distance: 49.6
click at [643, 244] on div "Workflow Set Inputs Inputs Workflow Workflow Step 1 Output Expand Output Copy 1…" at bounding box center [579, 300] width 1088 height 468
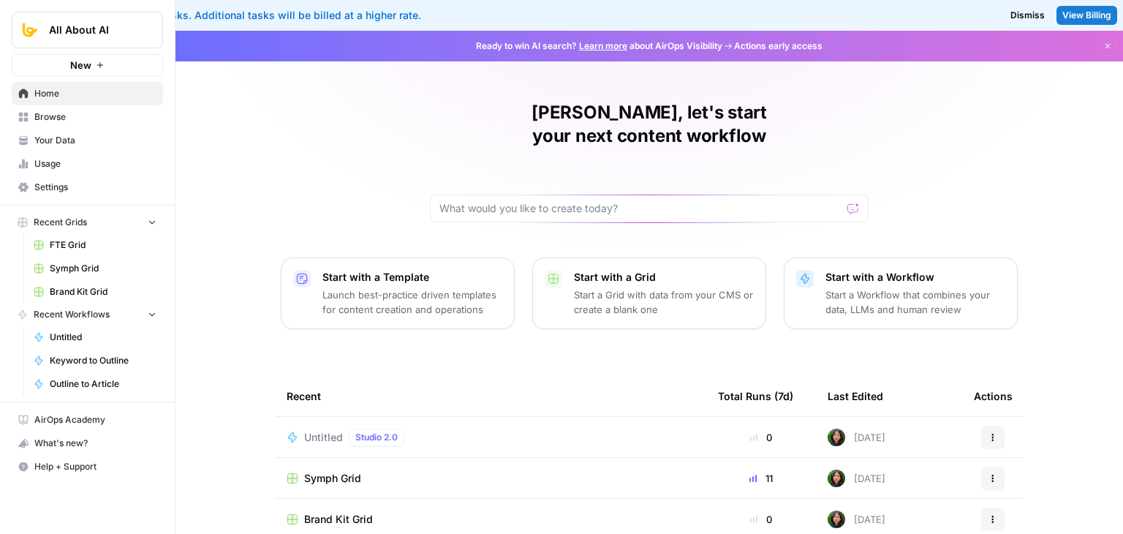
click at [68, 111] on span "Browse" at bounding box center [95, 116] width 122 height 13
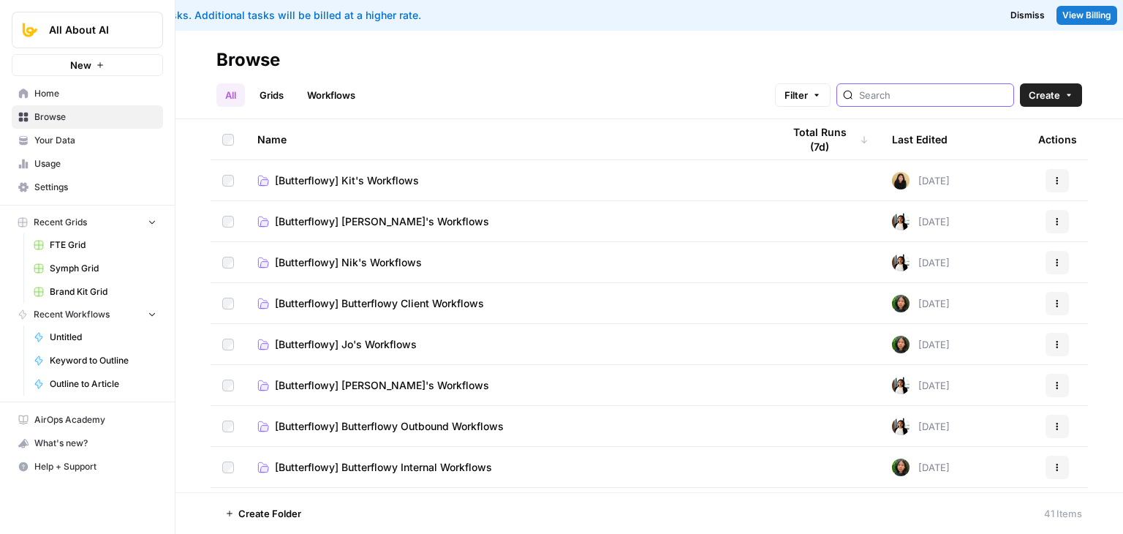
click at [941, 97] on input "search" at bounding box center [933, 95] width 148 height 15
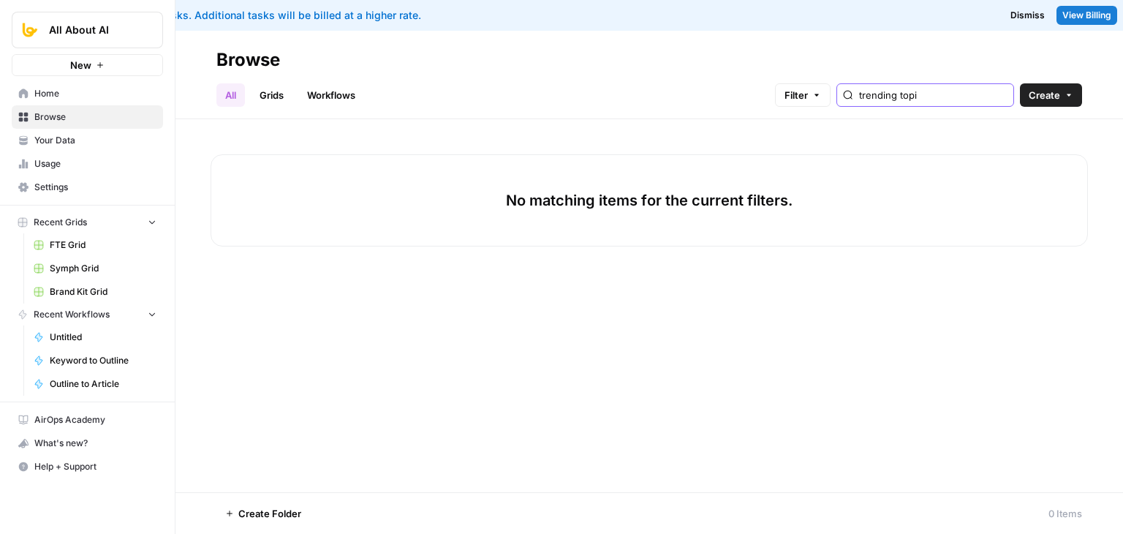
type input "trending topi"
click at [363, 103] on link "Workflows" at bounding box center [331, 94] width 66 height 23
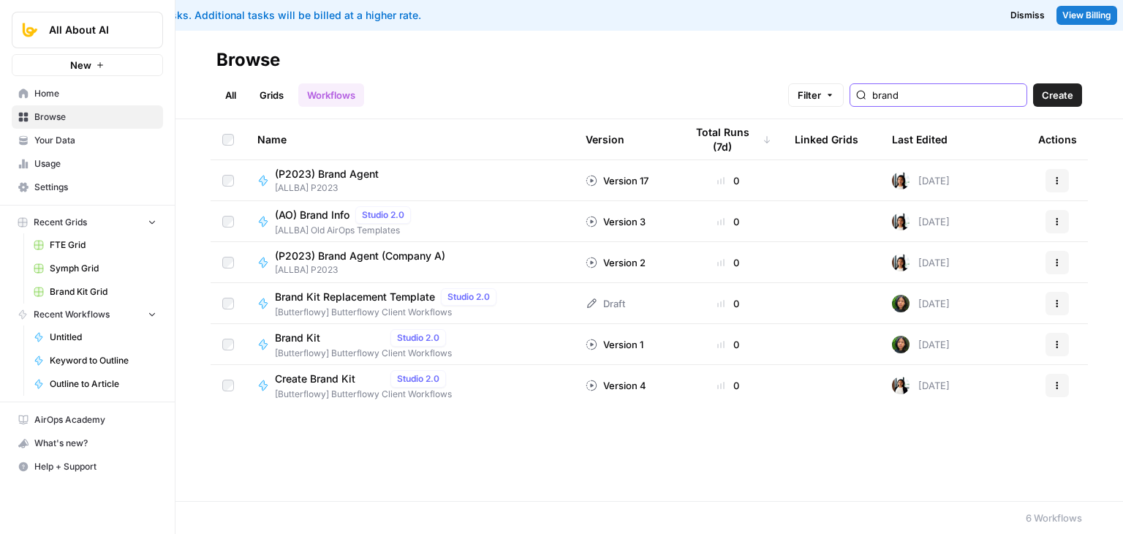
click at [951, 93] on input "brand" at bounding box center [946, 95] width 148 height 15
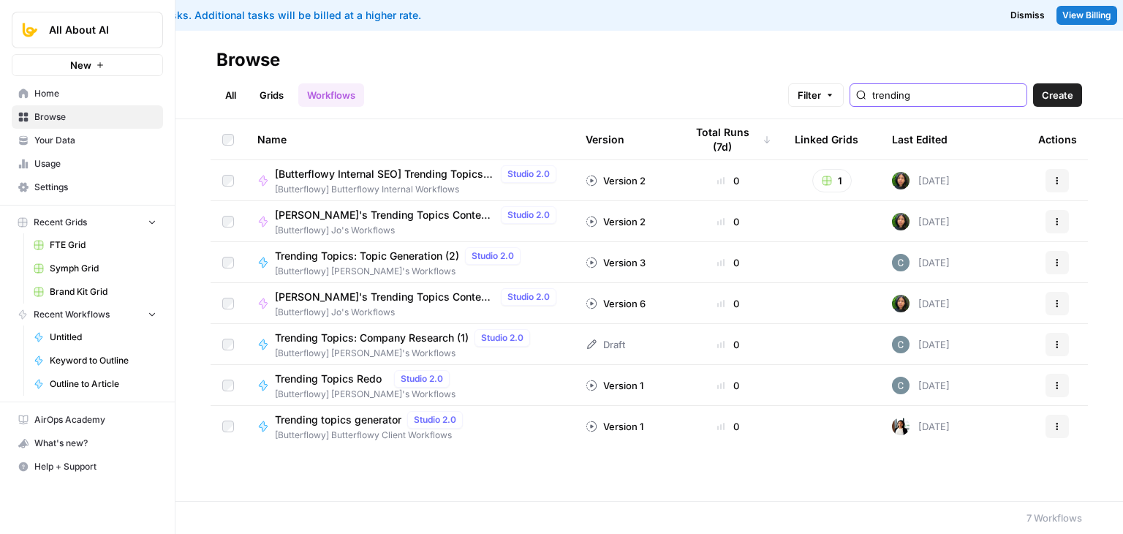
type input "trending"
click at [403, 219] on span "Jo's Trending Topics Content Generator" at bounding box center [385, 215] width 220 height 15
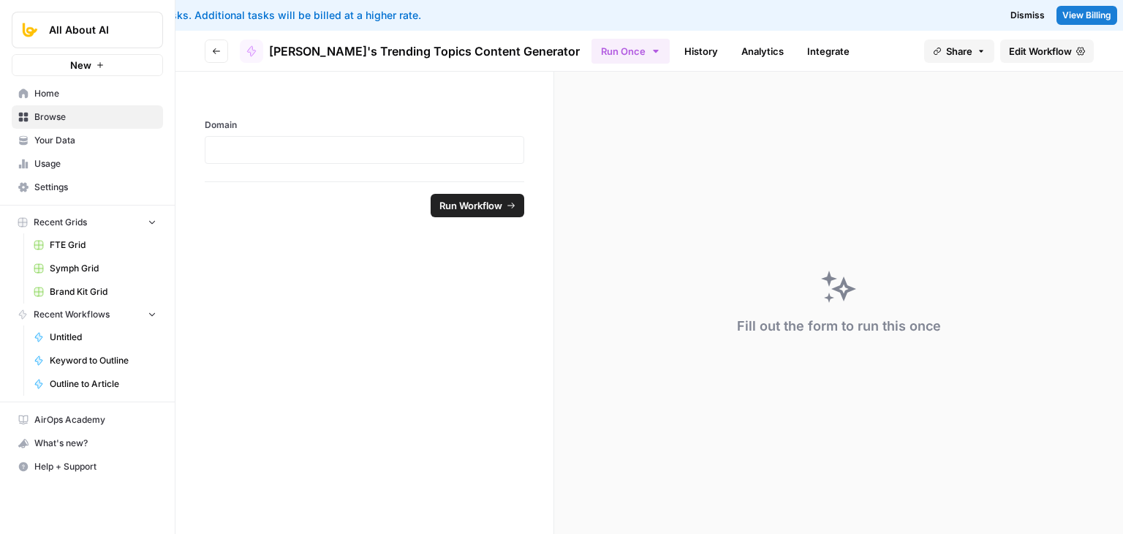
click at [1044, 56] on span "Edit Workflow" at bounding box center [1040, 51] width 63 height 15
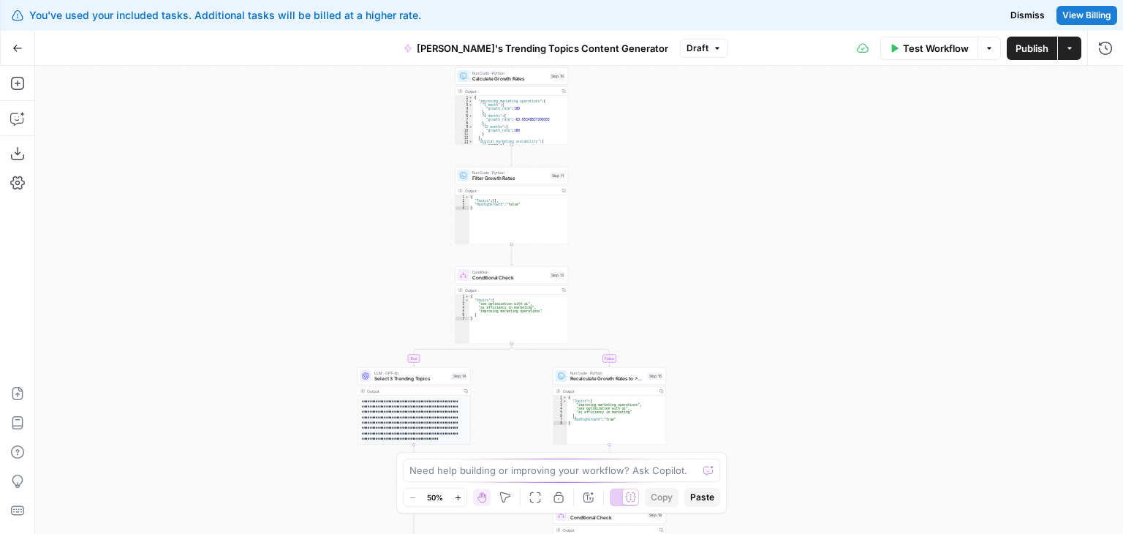
drag, startPoint x: 761, startPoint y: 241, endPoint x: 766, endPoint y: 296, distance: 55.1
click at [766, 300] on div "true false true false true false Workflow Set Inputs Inputs Run Code · Python V…" at bounding box center [579, 300] width 1088 height 468
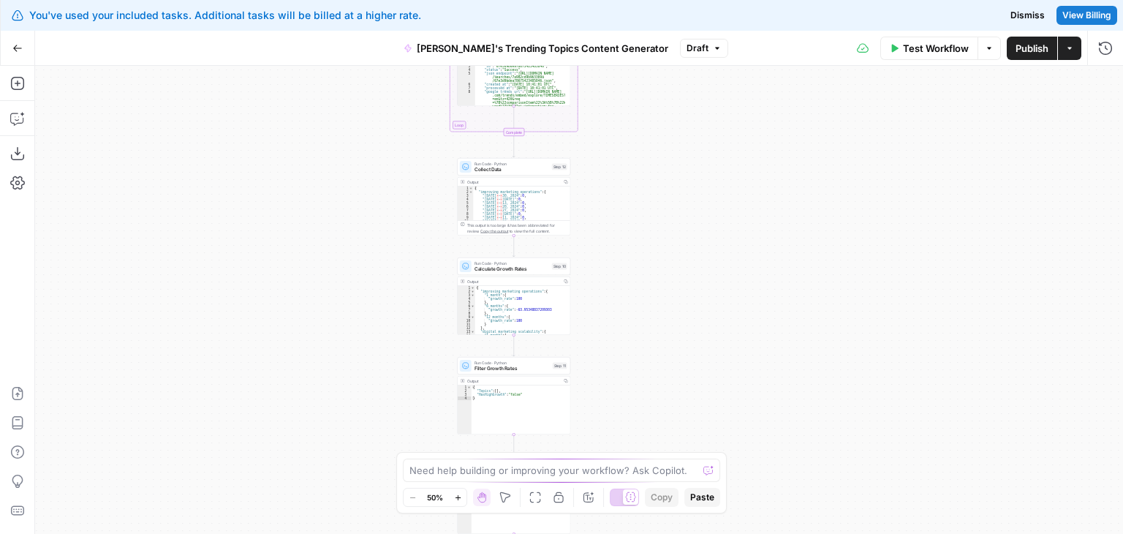
drag, startPoint x: 740, startPoint y: 173, endPoint x: 743, endPoint y: 293, distance: 119.9
click at [737, 331] on div "true false true false true false Workflow Set Inputs Inputs Run Code · Python V…" at bounding box center [579, 300] width 1088 height 468
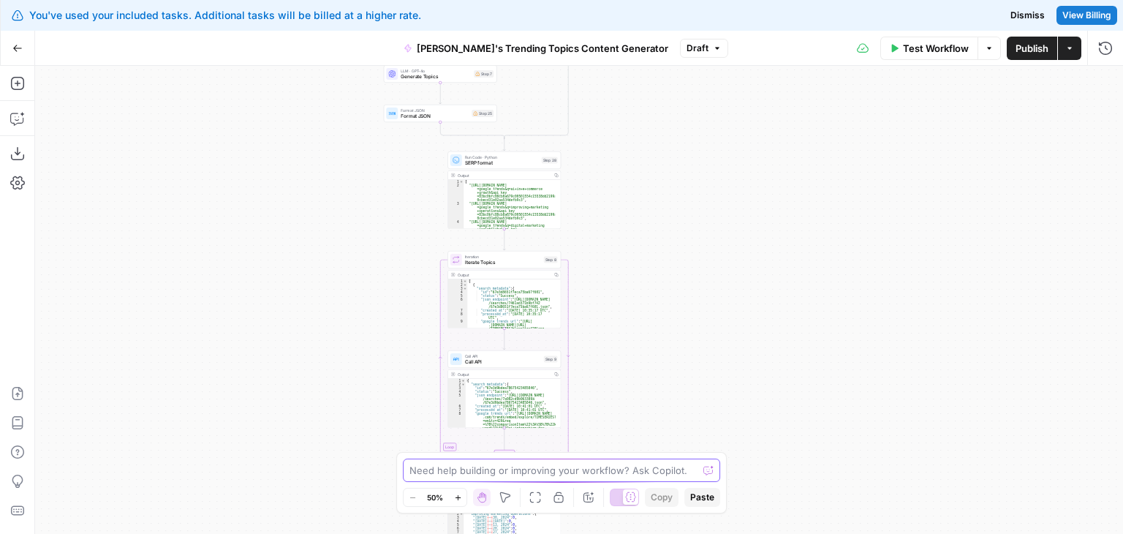
drag, startPoint x: 684, startPoint y: 337, endPoint x: 690, endPoint y: 469, distance: 132.4
click at [690, 469] on body "You've used your included tasks. Additional tasks will be billed at a higher ra…" at bounding box center [561, 267] width 1123 height 534
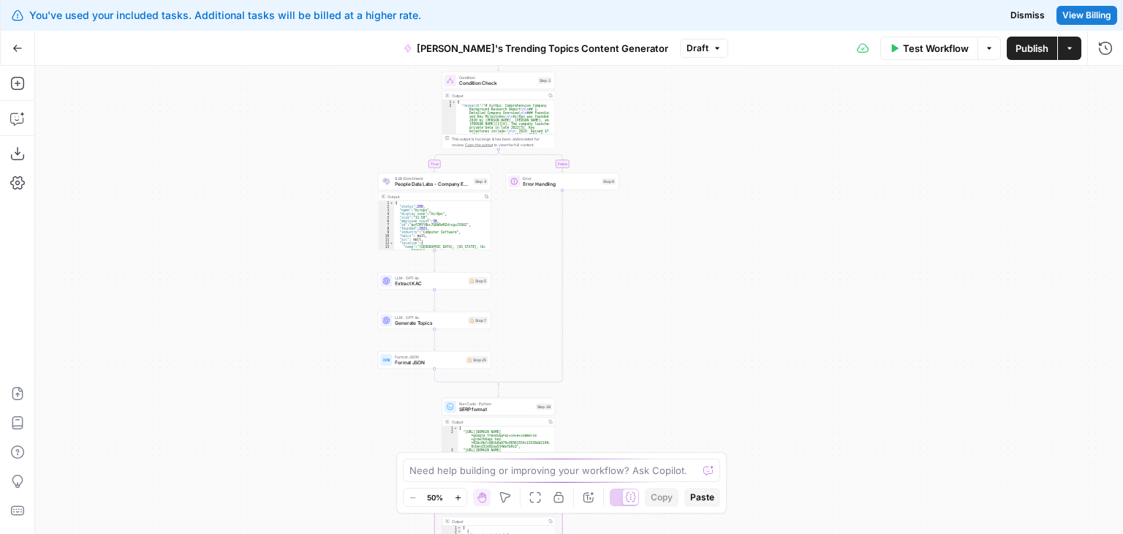
drag, startPoint x: 697, startPoint y: 265, endPoint x: 708, endPoint y: 424, distance: 159.0
click at [705, 427] on div "true false true false true false Workflow Set Inputs Inputs Run Code · Python V…" at bounding box center [579, 300] width 1088 height 468
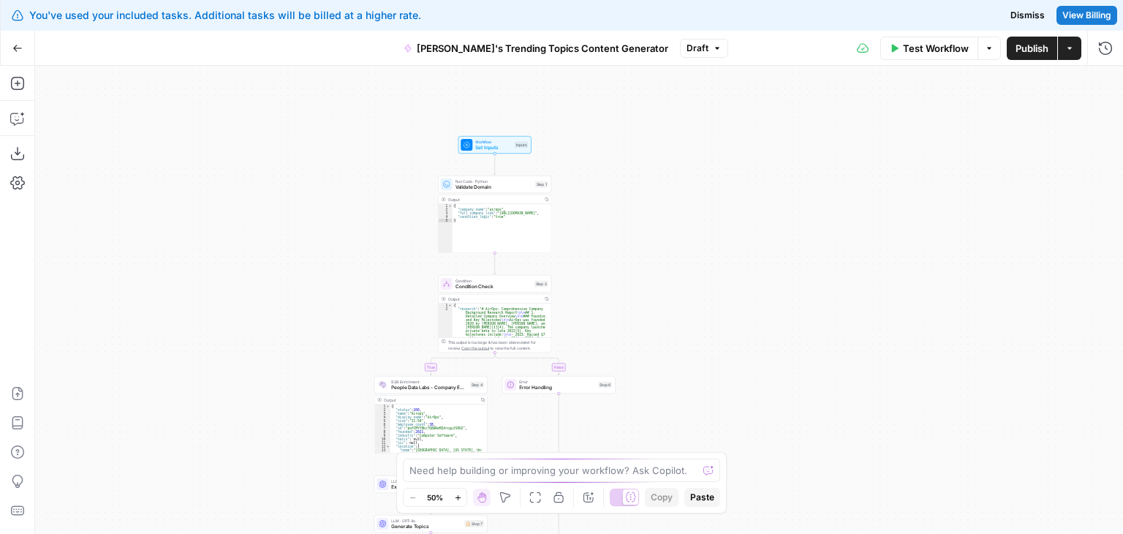
drag, startPoint x: 731, startPoint y: 295, endPoint x: 678, endPoint y: 115, distance: 187.6
click at [678, 115] on div "true false true false true false Workflow Set Inputs Inputs Run Code · Python V…" at bounding box center [579, 300] width 1088 height 468
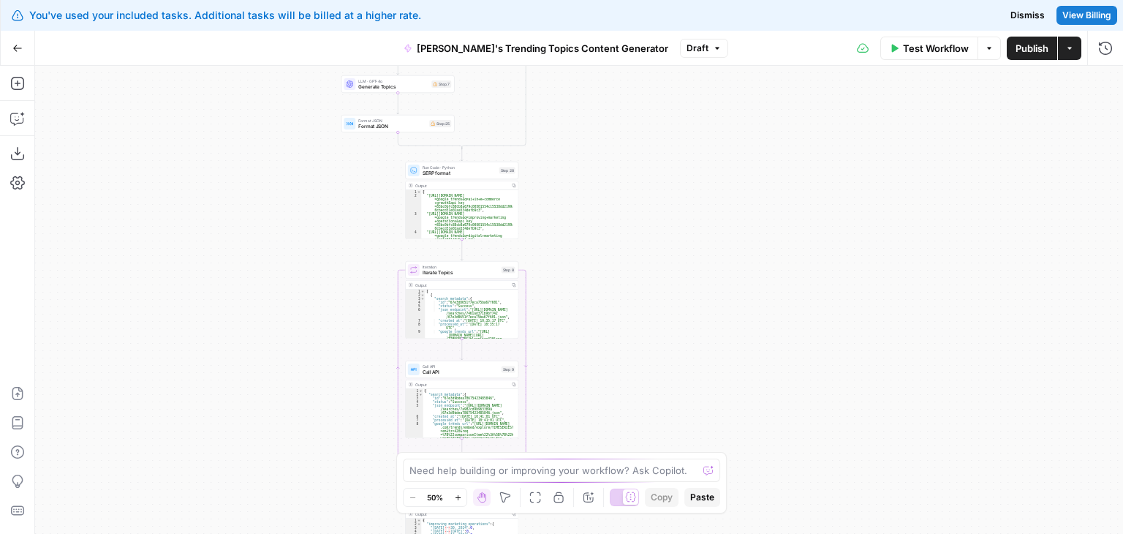
drag, startPoint x: 689, startPoint y: 243, endPoint x: 699, endPoint y: 151, distance: 93.3
click at [699, 92] on div "true false true false true false Workflow Set Inputs Inputs Run Code · Python V…" at bounding box center [579, 300] width 1088 height 468
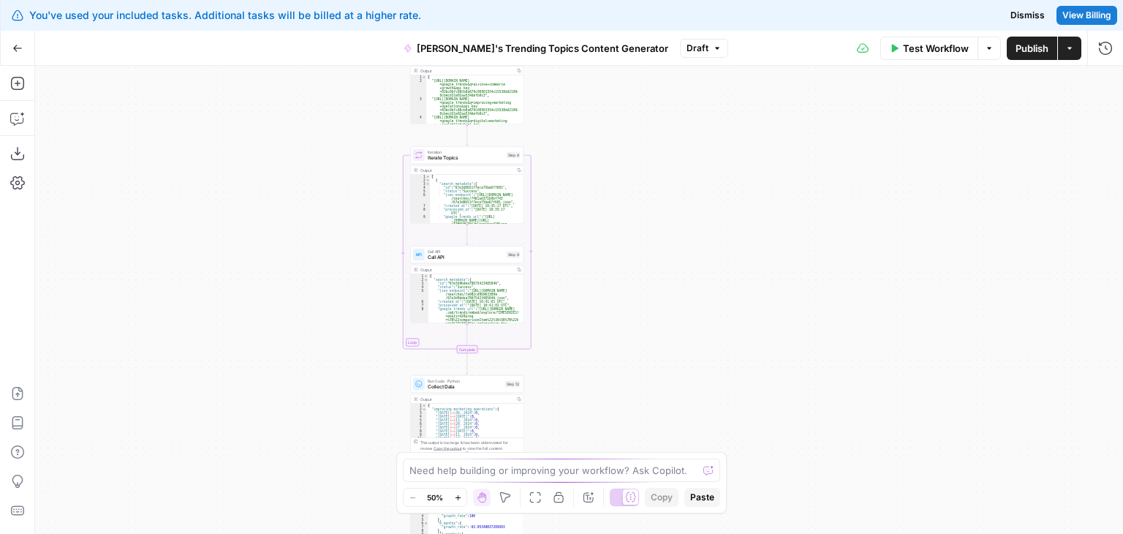
drag, startPoint x: 650, startPoint y: 299, endPoint x: 694, endPoint y: 48, distance: 255.4
click at [684, 94] on div "true false true false true false Workflow Set Inputs Inputs Run Code · Python V…" at bounding box center [579, 300] width 1088 height 468
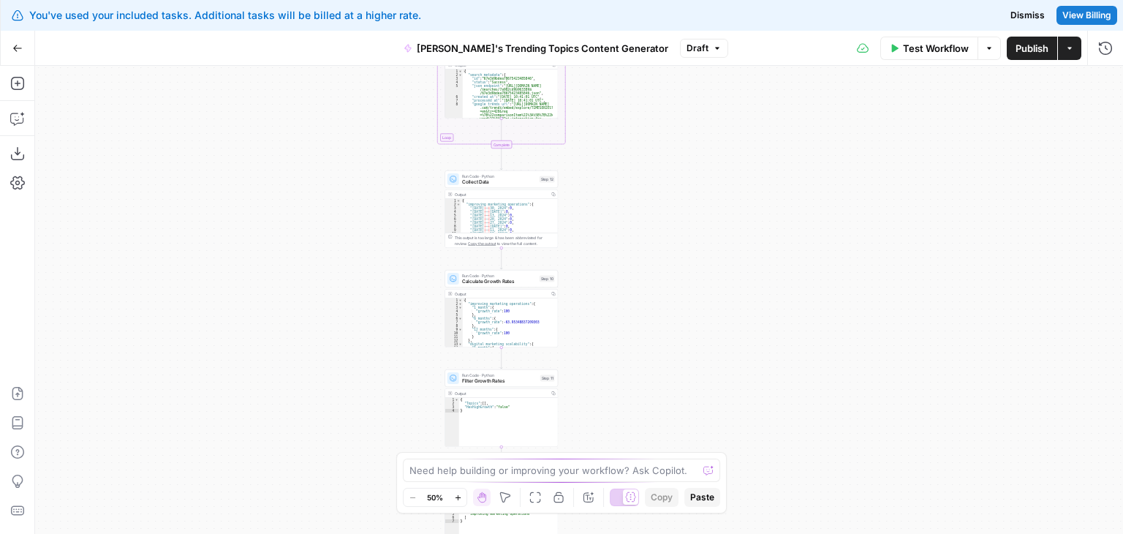
click at [778, 34] on div "Go Back Jo's Trending Topics Content Generator Draft Test Workflow Options Publ…" at bounding box center [561, 282] width 1123 height 503
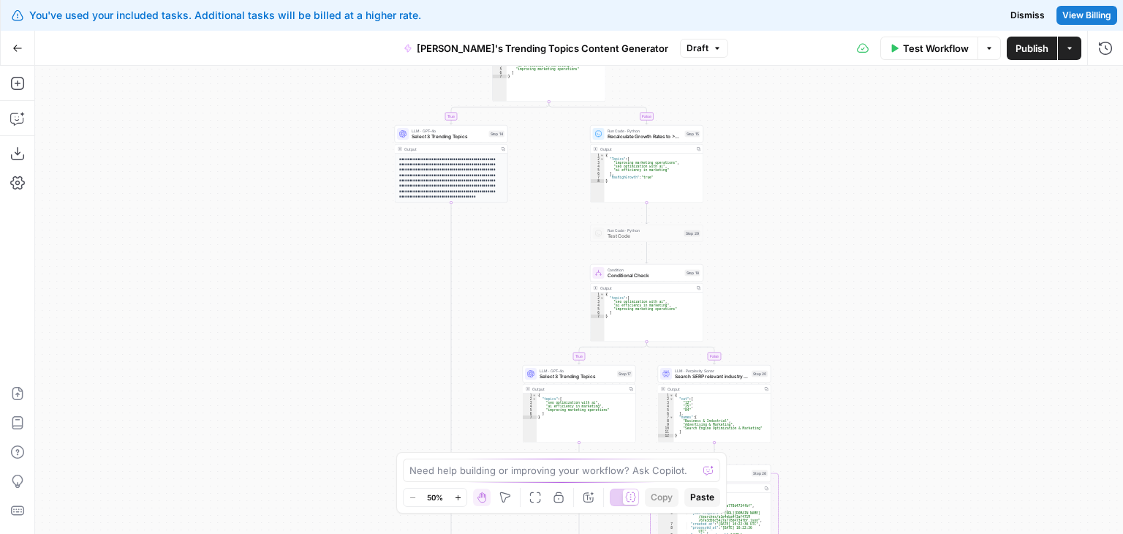
drag, startPoint x: 771, startPoint y: 186, endPoint x: 784, endPoint y: 82, distance: 105.3
click at [783, 59] on div "Go Back Jo's Trending Topics Content Generator Draft Test Workflow Options Publ…" at bounding box center [561, 282] width 1123 height 503
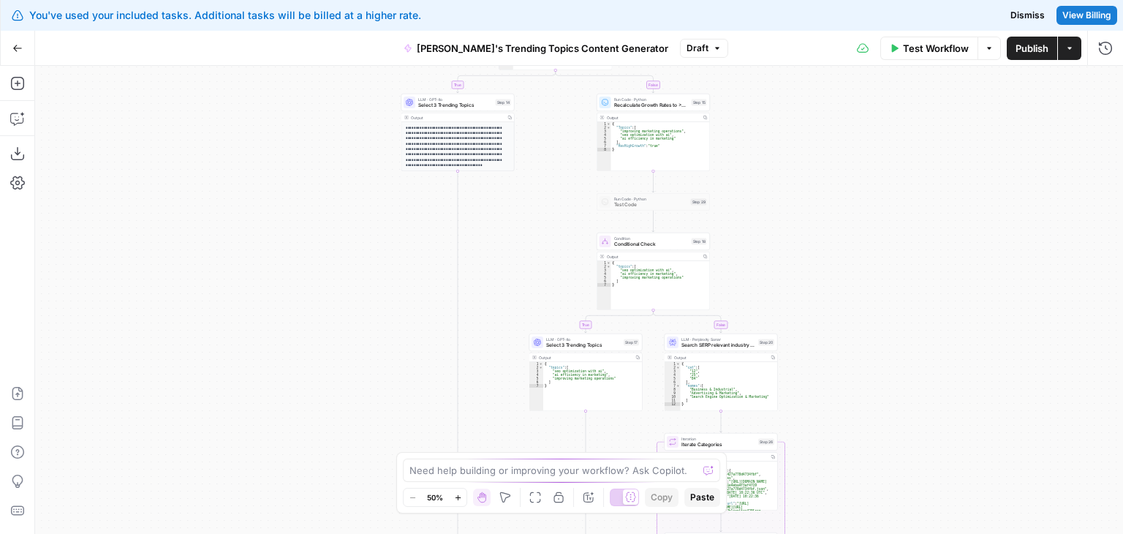
drag, startPoint x: 801, startPoint y: 292, endPoint x: 773, endPoint y: 41, distance: 252.2
click at [773, 43] on div "Go Back Jo's Trending Topics Content Generator Draft Test Workflow Options Publ…" at bounding box center [561, 282] width 1123 height 503
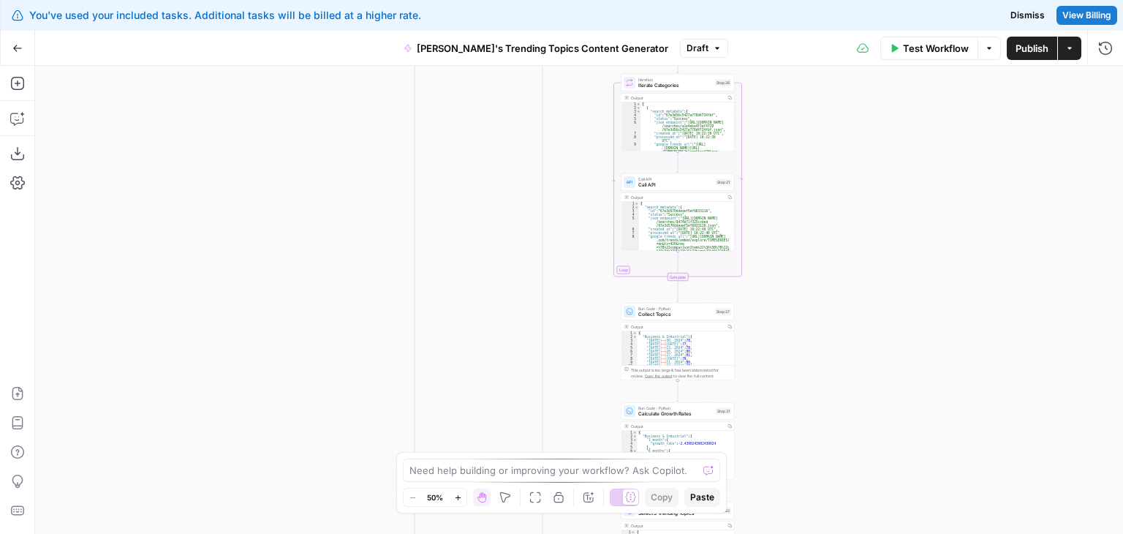
drag, startPoint x: 873, startPoint y: 271, endPoint x: 871, endPoint y: 64, distance: 207.6
click at [868, 81] on div "true false true false true false Workflow Set Inputs Inputs Run Code · Python V…" at bounding box center [579, 300] width 1088 height 468
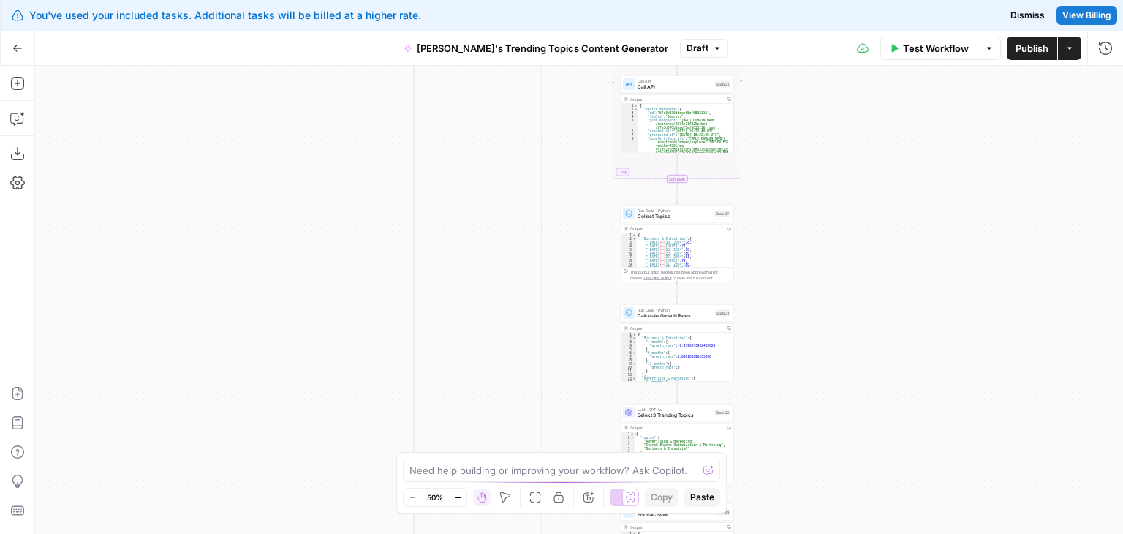
click at [873, 14] on div "You've used your included tasks. Additional tasks will be billed at a higher ra…" at bounding box center [561, 267] width 1123 height 534
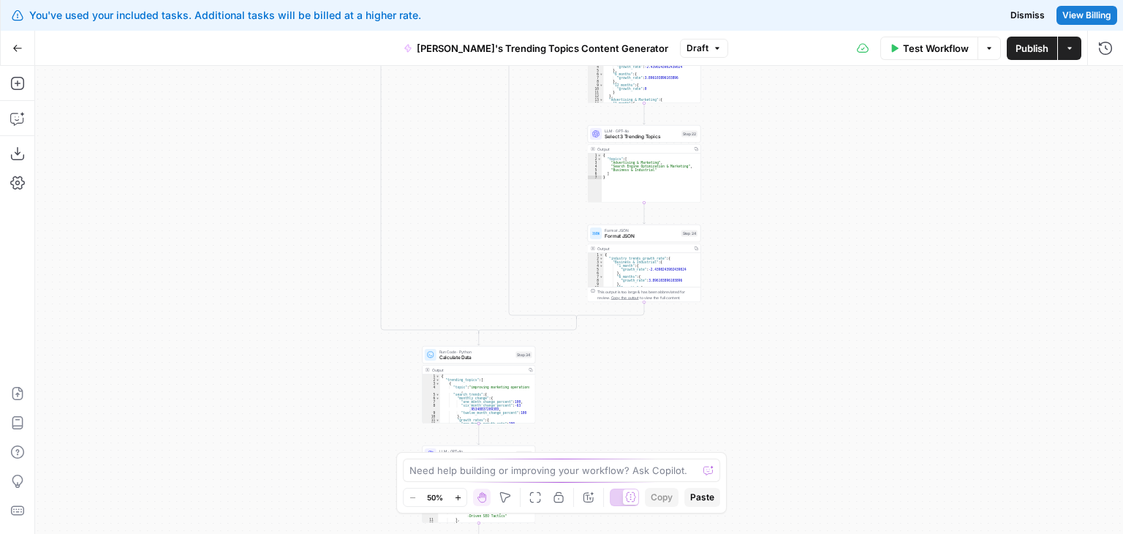
drag, startPoint x: 786, startPoint y: 162, endPoint x: 764, endPoint y: 65, distance: 99.8
click at [764, 71] on div "true false true false true false Workflow Set Inputs Inputs Run Code · Python V…" at bounding box center [579, 300] width 1088 height 468
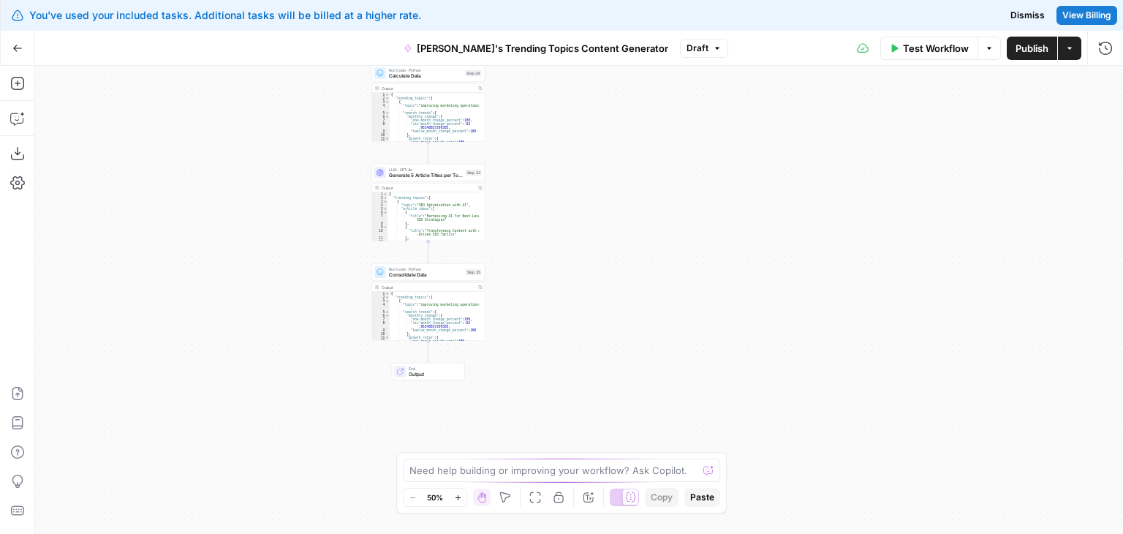
drag, startPoint x: 781, startPoint y: 192, endPoint x: 781, endPoint y: 96, distance: 95.8
click at [777, 59] on div "Go Back Jo's Trending Topics Content Generator Draft Test Workflow Options Publ…" at bounding box center [561, 282] width 1123 height 503
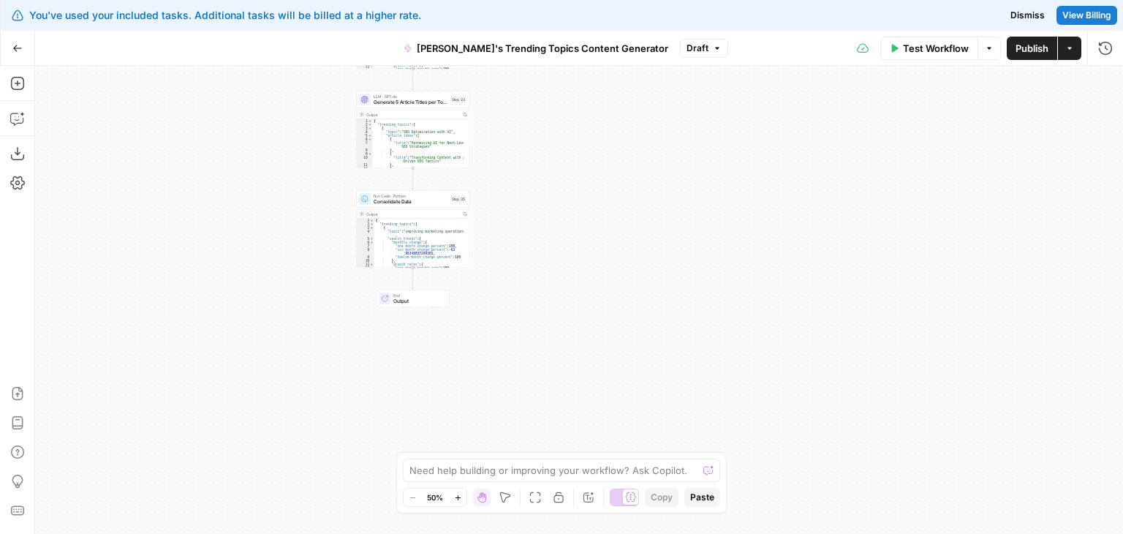
drag, startPoint x: 703, startPoint y: 232, endPoint x: 729, endPoint y: 391, distance: 161.5
click at [693, 428] on div "true false true false true false Workflow Set Inputs Inputs Run Code · Python V…" at bounding box center [579, 300] width 1088 height 468
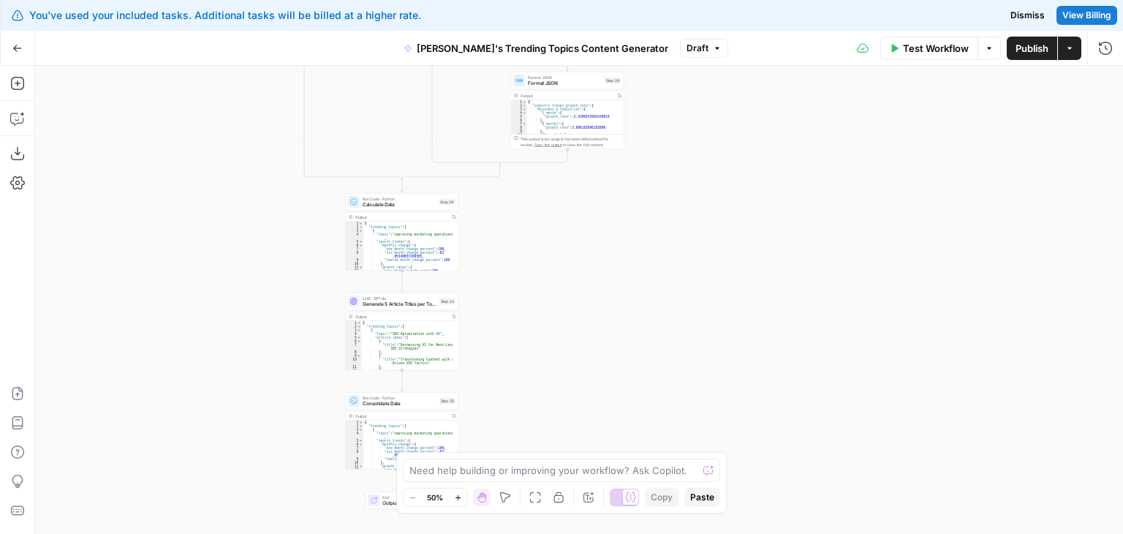
drag, startPoint x: 746, startPoint y: 292, endPoint x: 784, endPoint y: 337, distance: 59.6
click at [744, 509] on div "true false true false true false Workflow Set Inputs Inputs Run Code · Python V…" at bounding box center [579, 300] width 1088 height 468
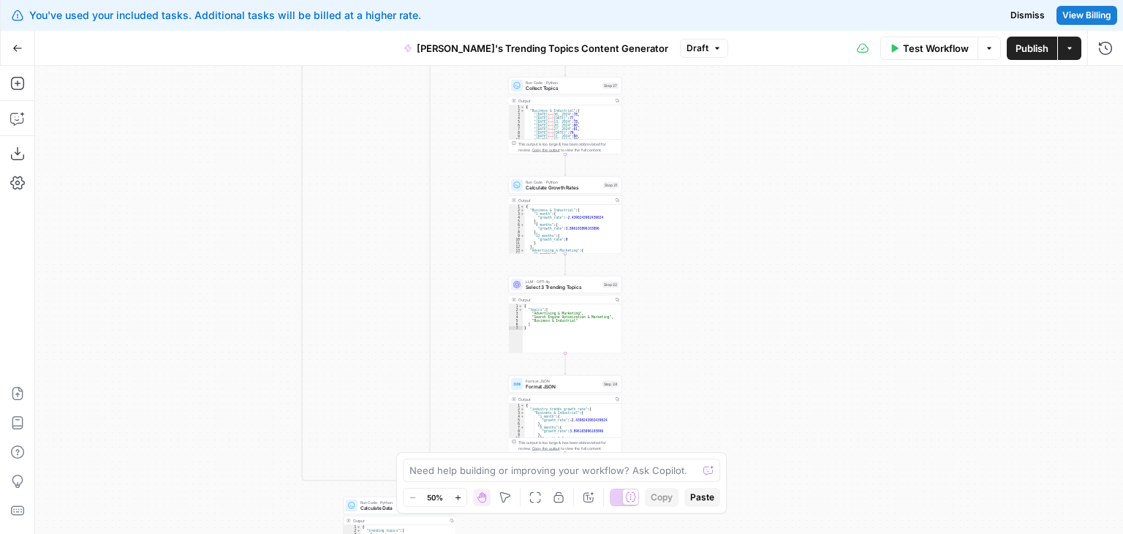
drag, startPoint x: 763, startPoint y: 305, endPoint x: 713, endPoint y: 222, distance: 96.4
click at [751, 512] on div "true false true false true false Workflow Set Inputs Inputs Run Code · Python V…" at bounding box center [579, 300] width 1088 height 468
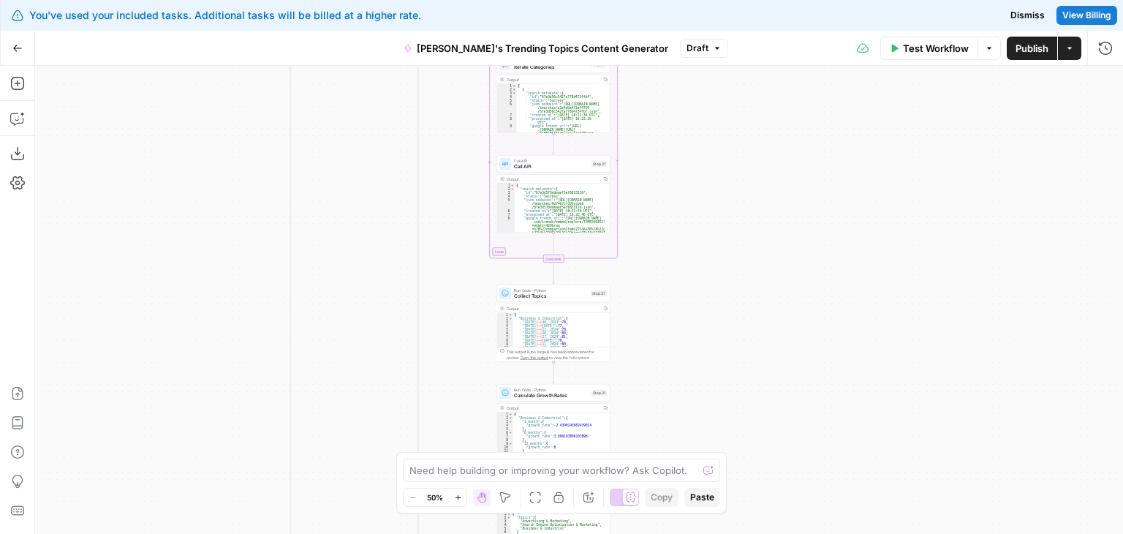
drag, startPoint x: 690, startPoint y: 425, endPoint x: 707, endPoint y: 425, distance: 16.8
click at [702, 463] on body "You've used your included tasks. Additional tasks will be billed at a higher ra…" at bounding box center [561, 267] width 1123 height 534
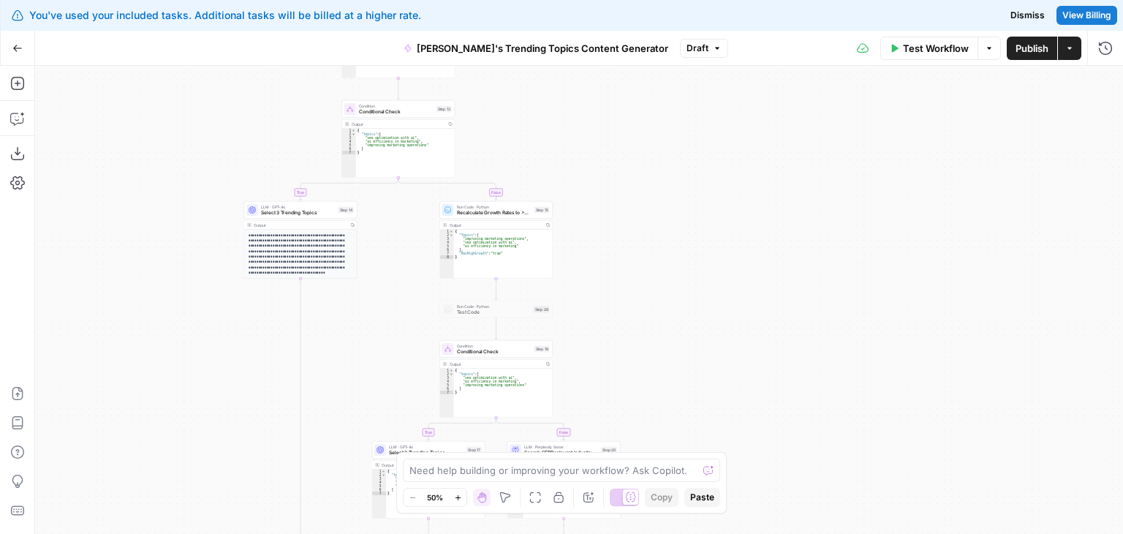
drag, startPoint x: 656, startPoint y: 300, endPoint x: 652, endPoint y: 363, distance: 63.0
click at [657, 428] on div "true false true false true false Workflow Set Inputs Inputs Run Code · Python V…" at bounding box center [579, 300] width 1088 height 468
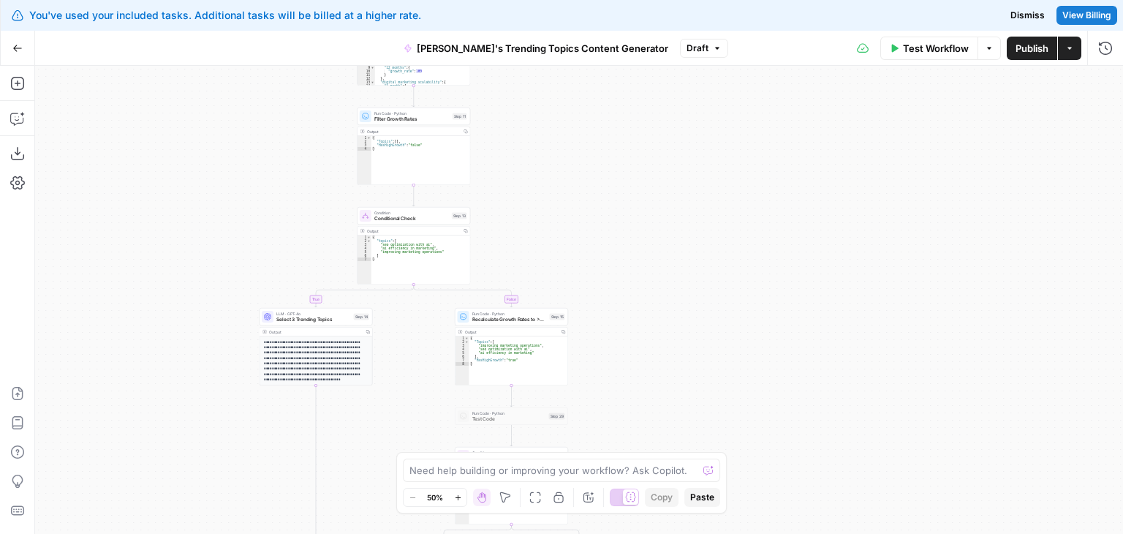
drag, startPoint x: 632, startPoint y: 276, endPoint x: 646, endPoint y: 354, distance: 79.6
click at [659, 416] on div "true false true false true false Workflow Set Inputs Inputs Run Code · Python V…" at bounding box center [579, 300] width 1088 height 468
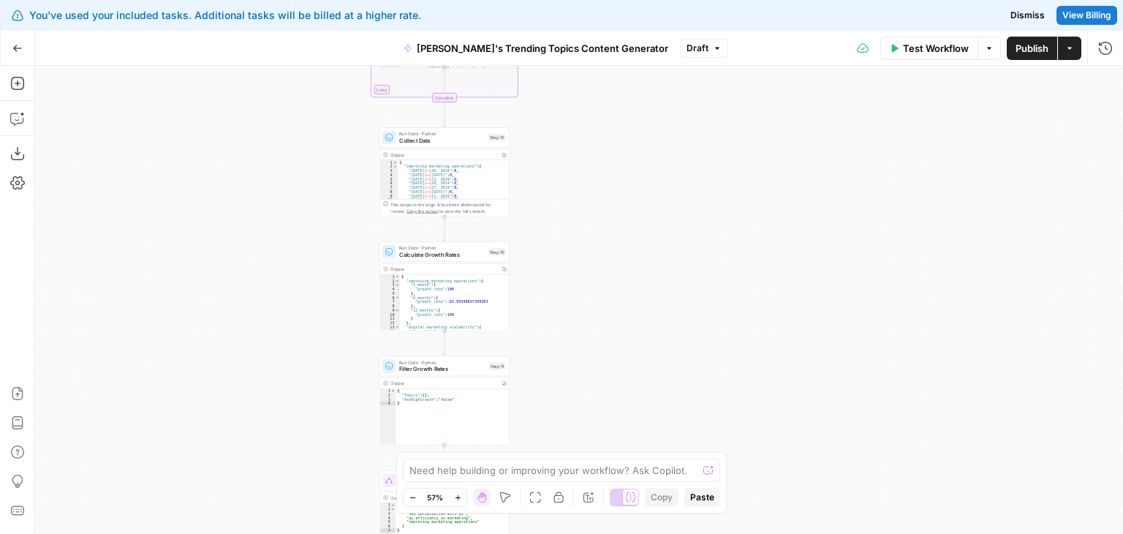
drag, startPoint x: 626, startPoint y: 227, endPoint x: 629, endPoint y: 241, distance: 14.4
click at [661, 302] on div "true false true false true false Workflow Set Inputs Inputs Run Code · Python V…" at bounding box center [579, 300] width 1088 height 468
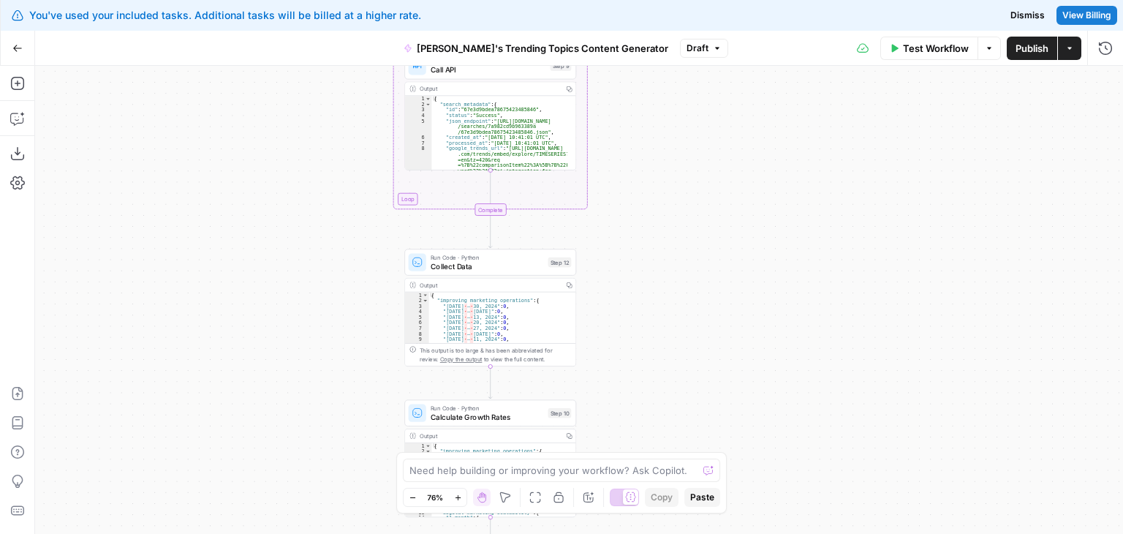
click at [632, 302] on div "true false true false true false Workflow Set Inputs Inputs Run Code · Python V…" at bounding box center [579, 300] width 1088 height 468
click at [704, 218] on div "true false true false true false Workflow Set Inputs Inputs Run Code · Python V…" at bounding box center [579, 300] width 1088 height 468
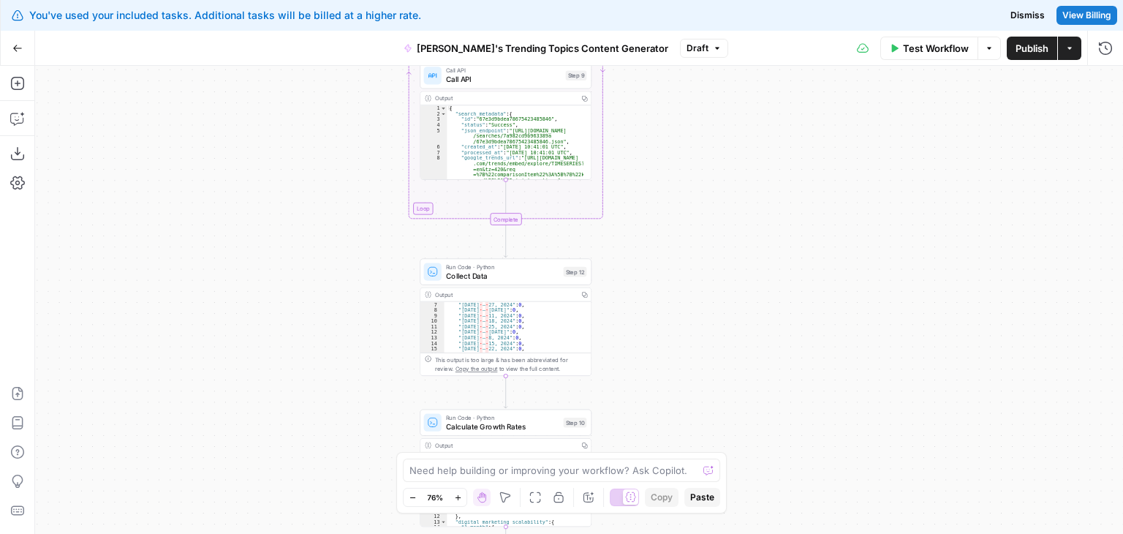
drag, startPoint x: 816, startPoint y: 372, endPoint x: 761, endPoint y: 27, distance: 349.3
click at [761, 33] on div "Go Back Jo's Trending Topics Content Generator Draft Test Workflow Options Publ…" at bounding box center [561, 282] width 1123 height 503
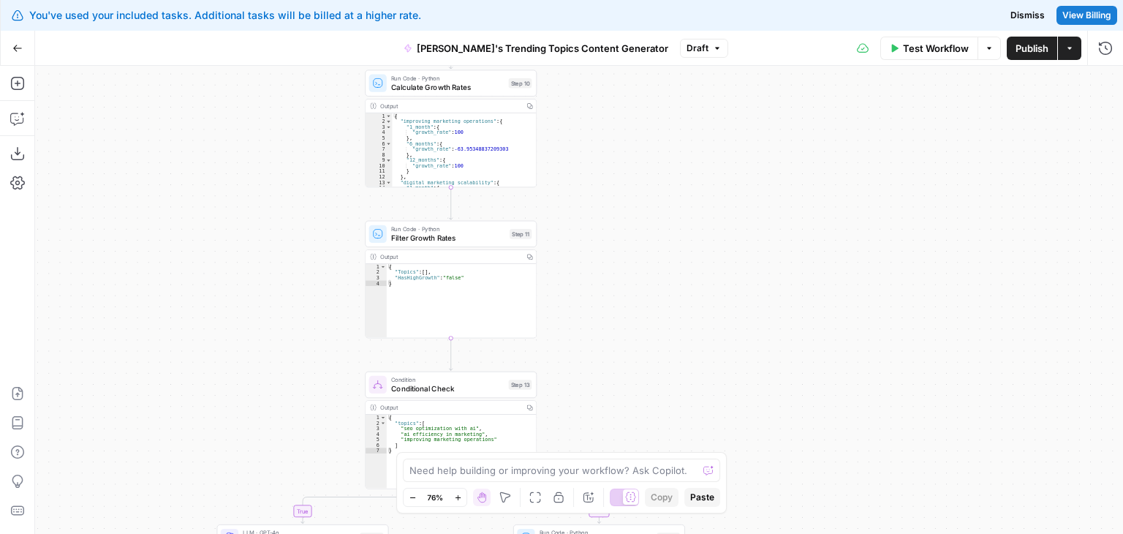
click at [682, 0] on html "You've used your included tasks. Additional tasks will be billed at a higher ra…" at bounding box center [561, 267] width 1123 height 534
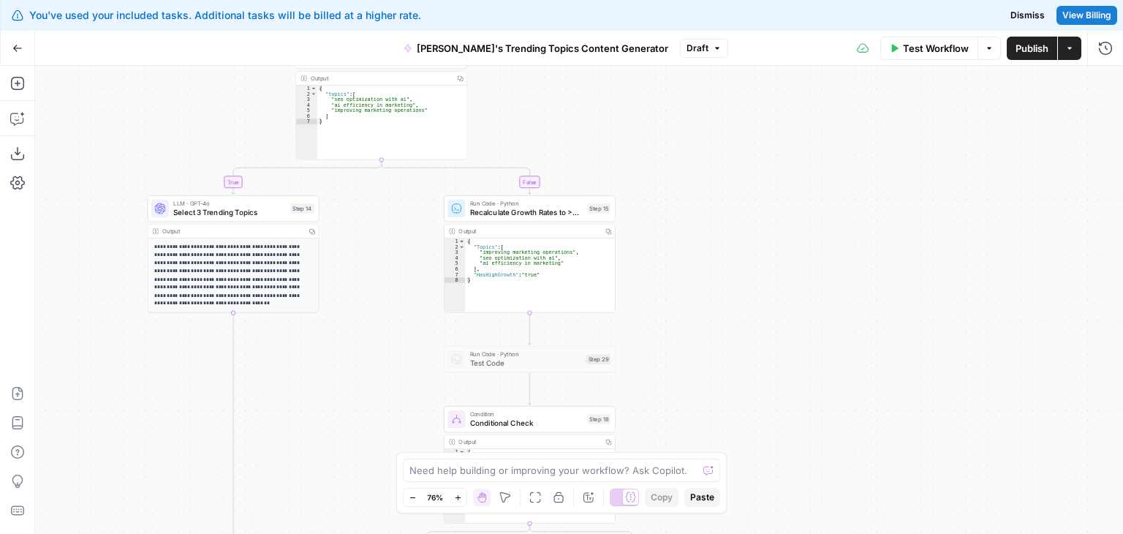
drag, startPoint x: 615, startPoint y: 197, endPoint x: 615, endPoint y: 167, distance: 29.2
click at [614, 164] on div "true false true false true false Workflow Set Inputs Inputs Run Code · Python V…" at bounding box center [579, 300] width 1088 height 468
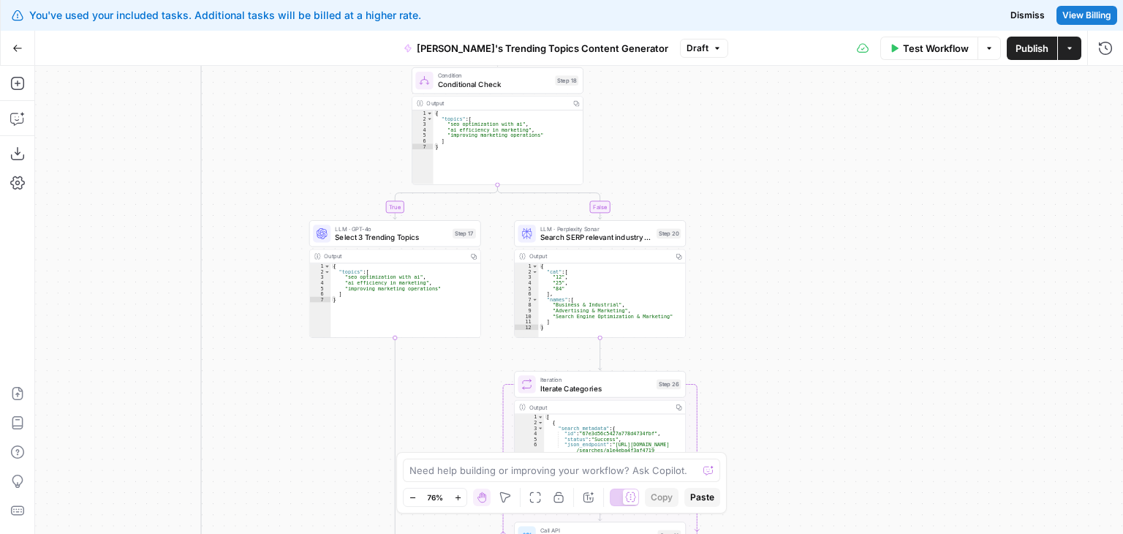
drag, startPoint x: 684, startPoint y: 171, endPoint x: 678, endPoint y: 153, distance: 19.4
click at [672, 71] on div "true false true false true false Workflow Set Inputs Inputs Run Code · Python V…" at bounding box center [579, 300] width 1088 height 468
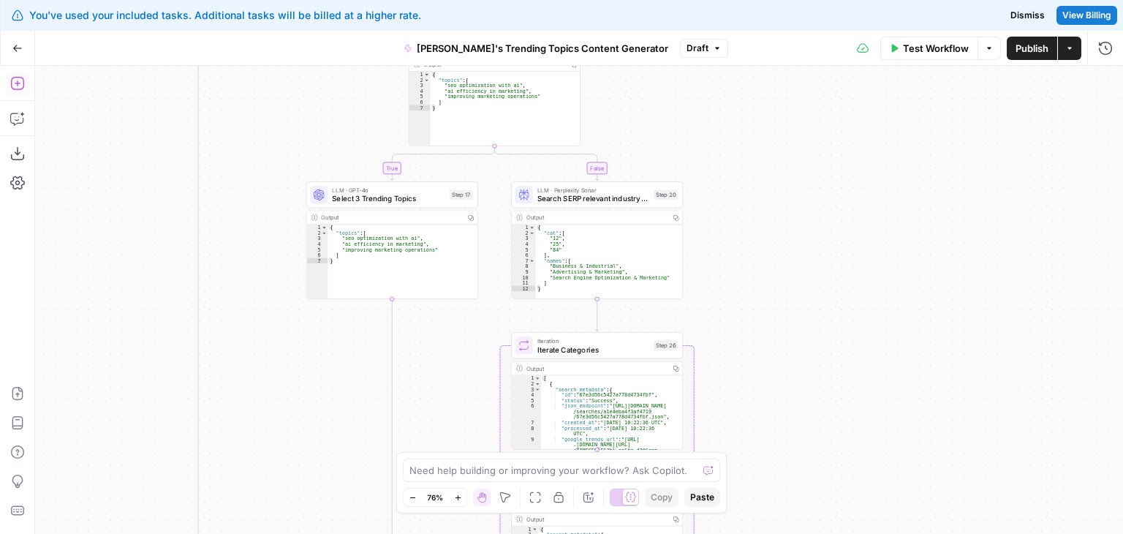
click at [15, 77] on icon "button" at bounding box center [17, 83] width 15 height 15
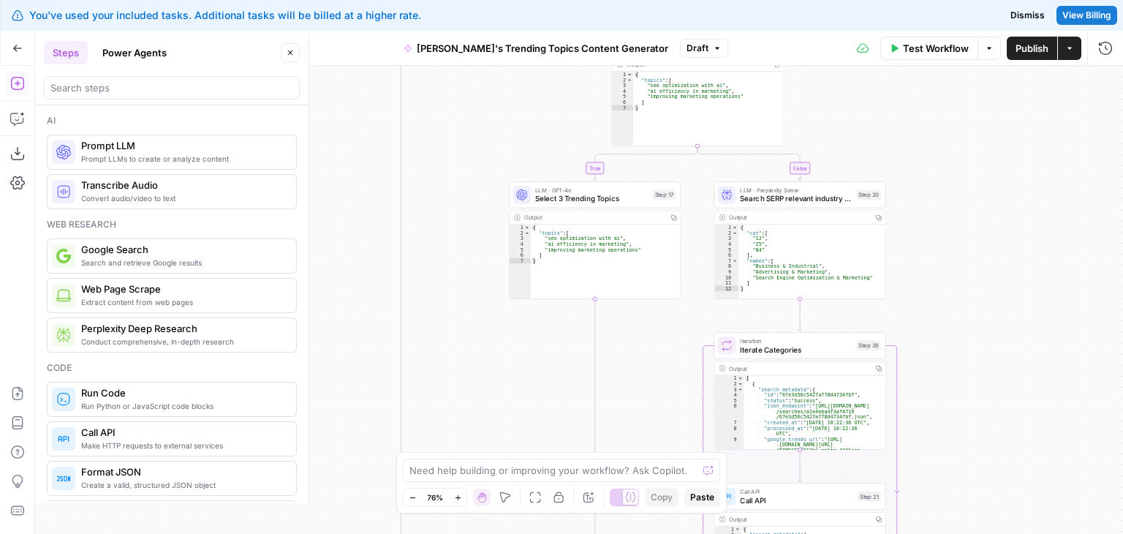
click at [140, 50] on button "Power Agents" at bounding box center [135, 52] width 82 height 23
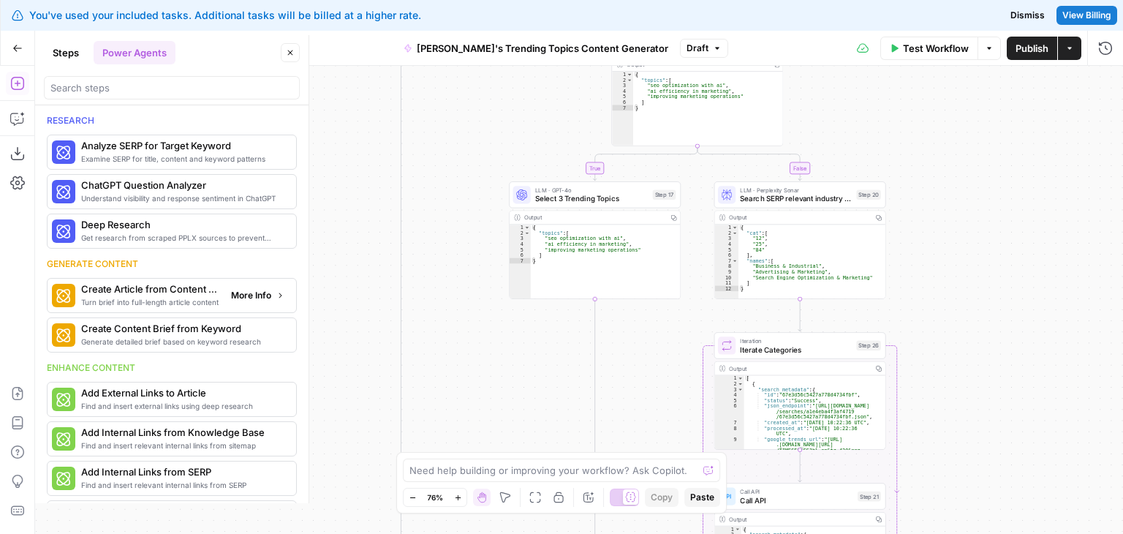
click at [246, 299] on span "More Info" at bounding box center [251, 295] width 40 height 13
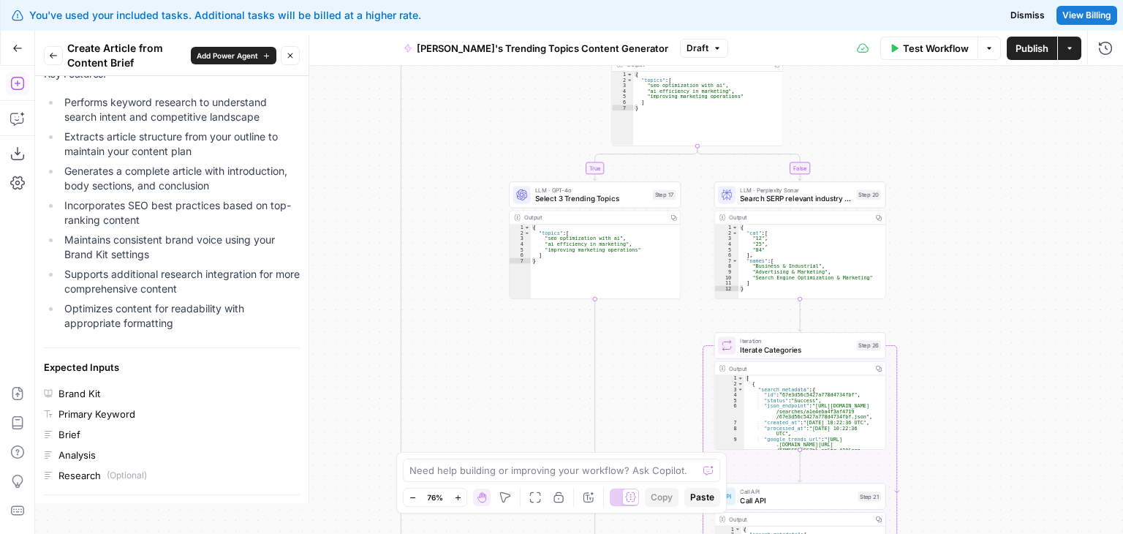
scroll to position [564, 0]
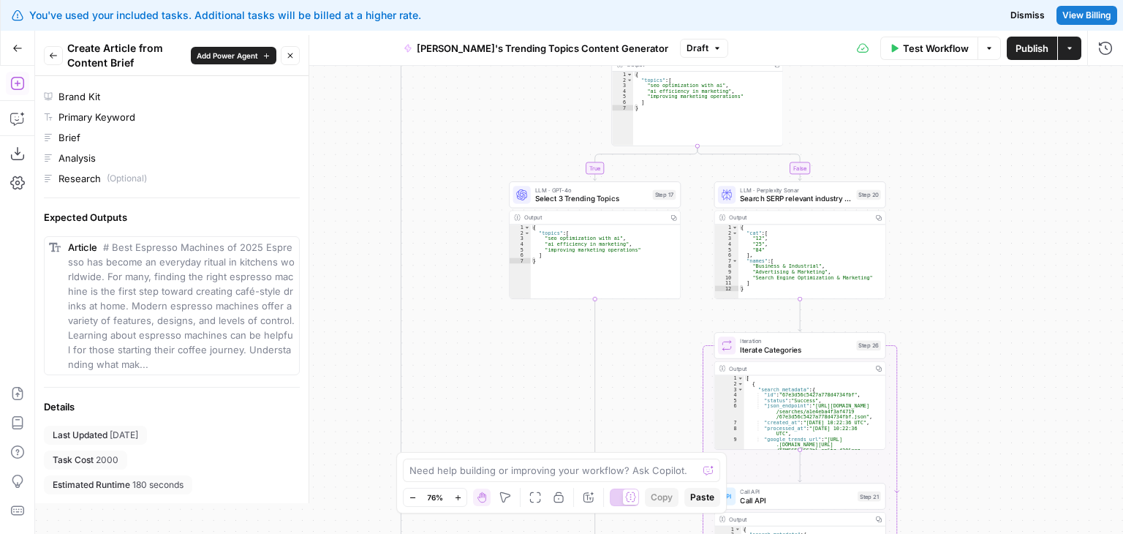
drag, startPoint x: 254, startPoint y: 192, endPoint x: 269, endPoint y: 363, distance: 172.4
drag, startPoint x: 120, startPoint y: 460, endPoint x: 99, endPoint y: 460, distance: 20.5
click at [87, 463] on div "Task Cost 2000" at bounding box center [85, 459] width 83 height 19
click at [146, 462] on div "Last Updated 2 days ago Task Cost 2000 Estimated Runtime 180 seconds" at bounding box center [172, 459] width 256 height 69
drag, startPoint x: 128, startPoint y: 463, endPoint x: 95, endPoint y: 462, distance: 32.9
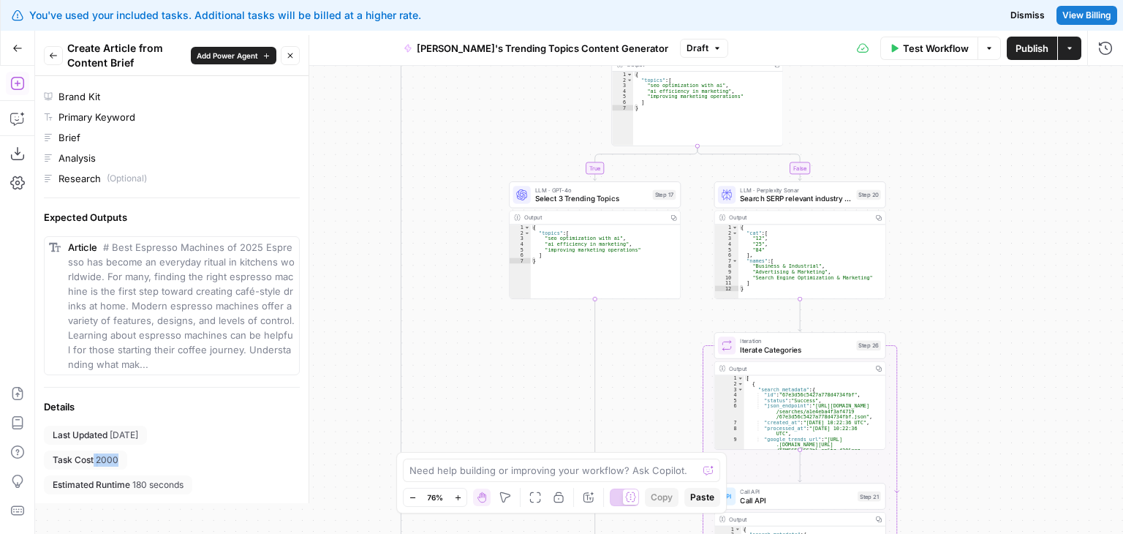
click at [95, 462] on div "Last Updated 2 days ago Task Cost 2000 Estimated Runtime 180 seconds" at bounding box center [172, 459] width 256 height 69
click at [153, 449] on div "Last Updated 2 days ago Task Cost 2000 Estimated Runtime 180 seconds" at bounding box center [172, 459] width 256 height 69
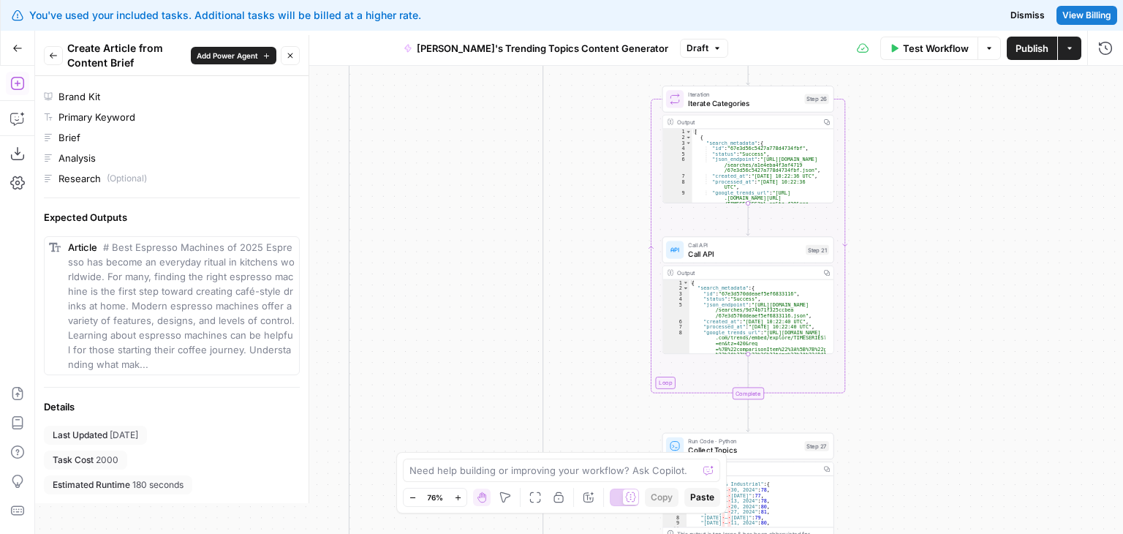
drag, startPoint x: 520, startPoint y: 361, endPoint x: 489, endPoint y: 154, distance: 209.1
click at [489, 154] on div "true false true false true false Workflow Set Inputs Inputs Run Code · Python V…" at bounding box center [579, 300] width 1088 height 468
click at [44, 50] on button "Back" at bounding box center [53, 55] width 19 height 19
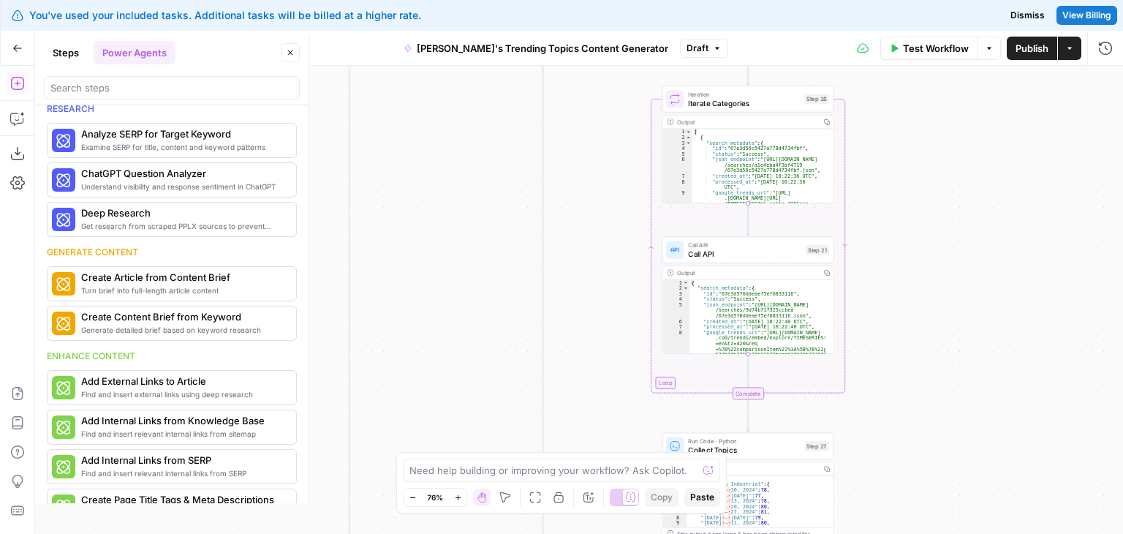
scroll to position [0, 0]
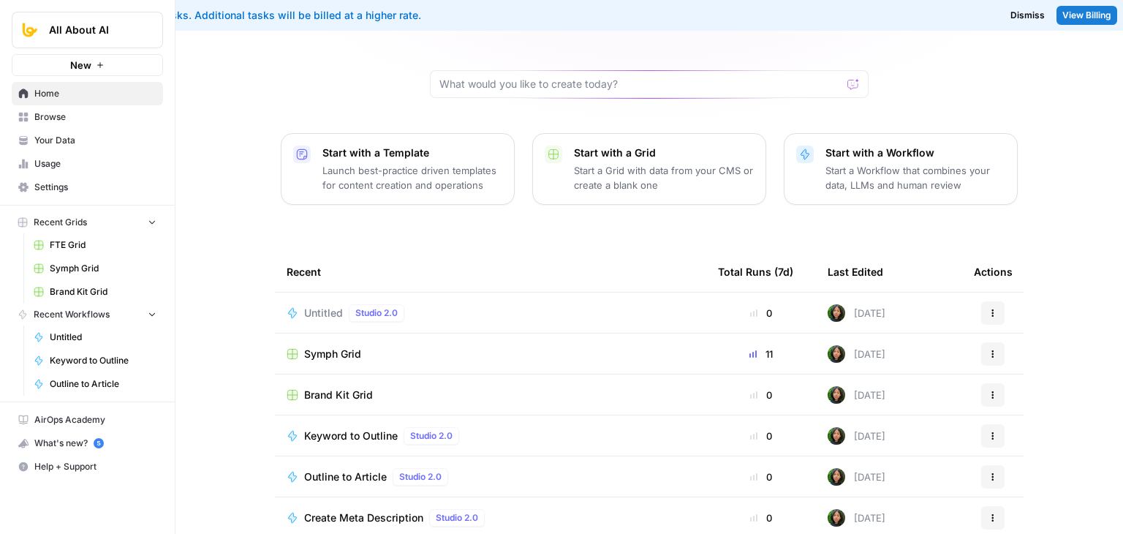
scroll to position [169, 0]
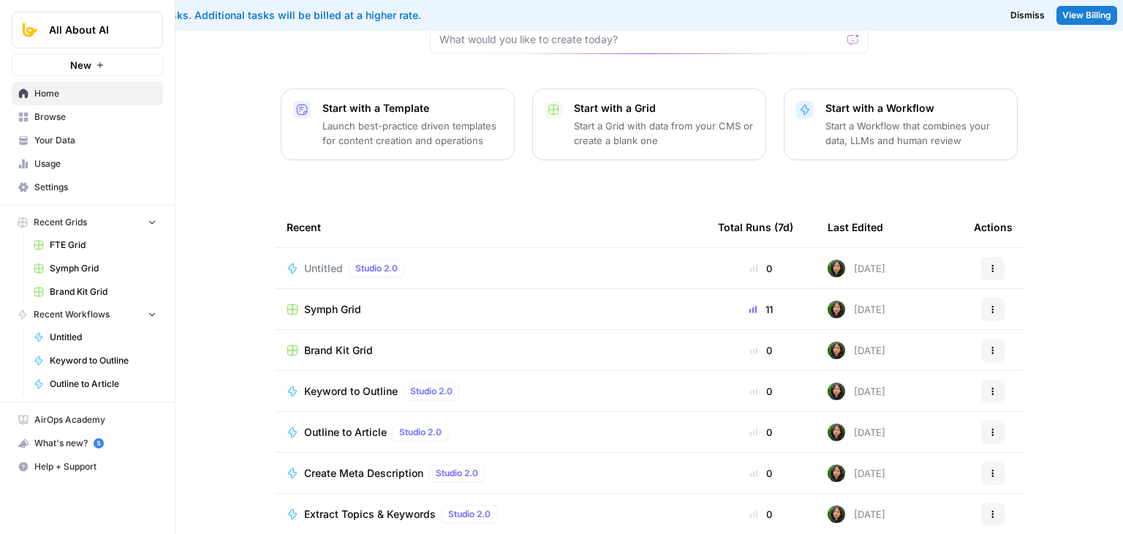
drag, startPoint x: 278, startPoint y: 131, endPoint x: 271, endPoint y: 278, distance: 147.8
drag, startPoint x: 218, startPoint y: 311, endPoint x: 231, endPoint y: 398, distance: 88.7
click at [346, 425] on span "Outline to Article" at bounding box center [345, 432] width 83 height 15
